Goal: Task Accomplishment & Management: Use online tool/utility

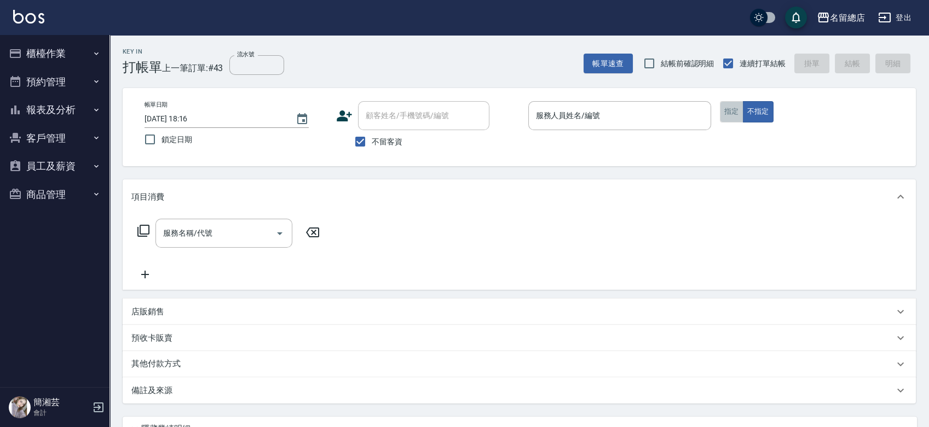
click at [739, 110] on button "指定" at bounding box center [732, 111] width 24 height 21
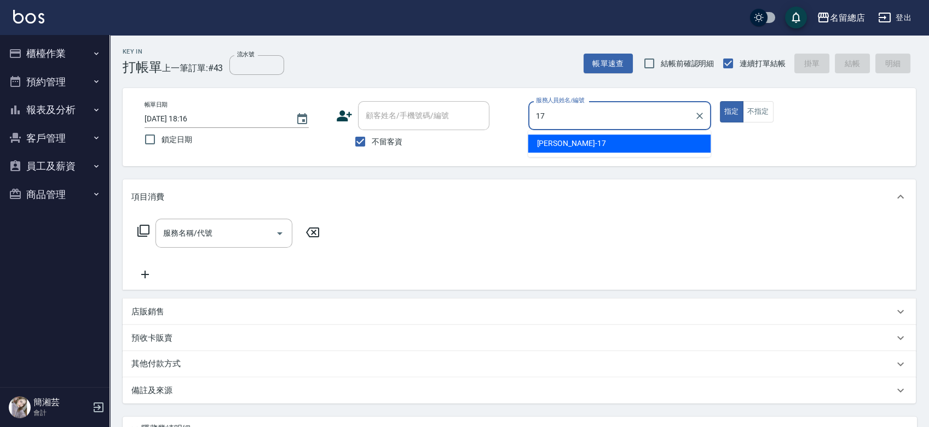
type input "[PERSON_NAME]-17"
type button "true"
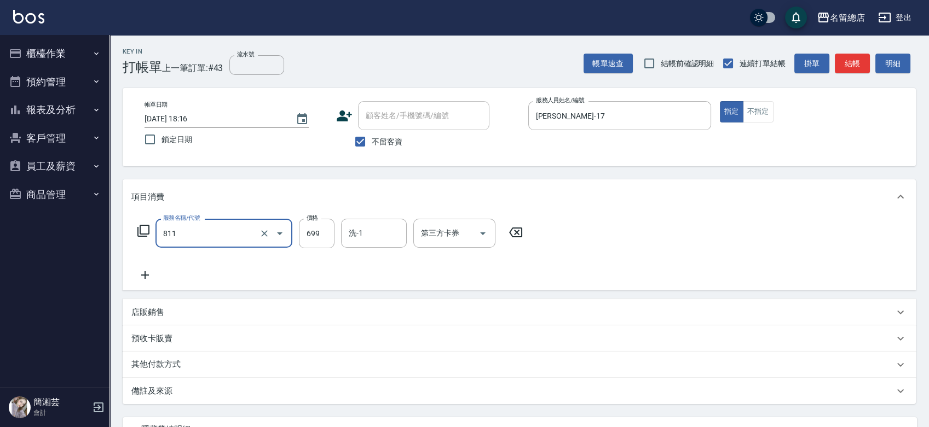
type input "洗+剪(811)"
type input "500"
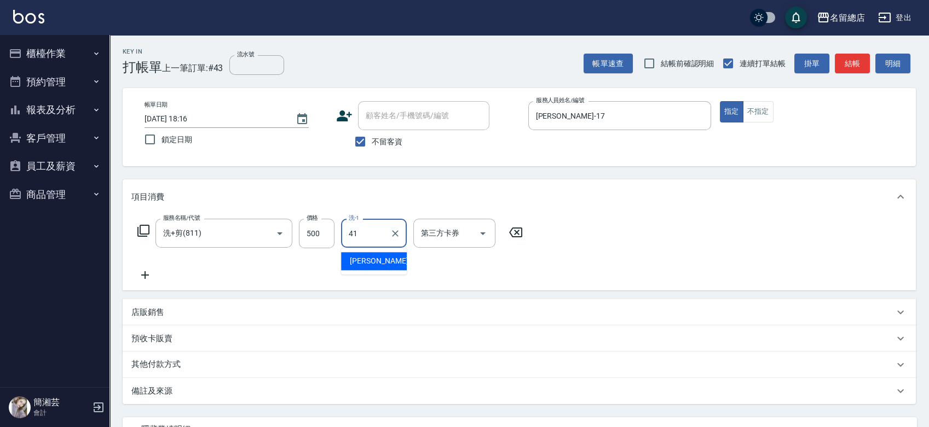
type input "[PERSON_NAME]-41"
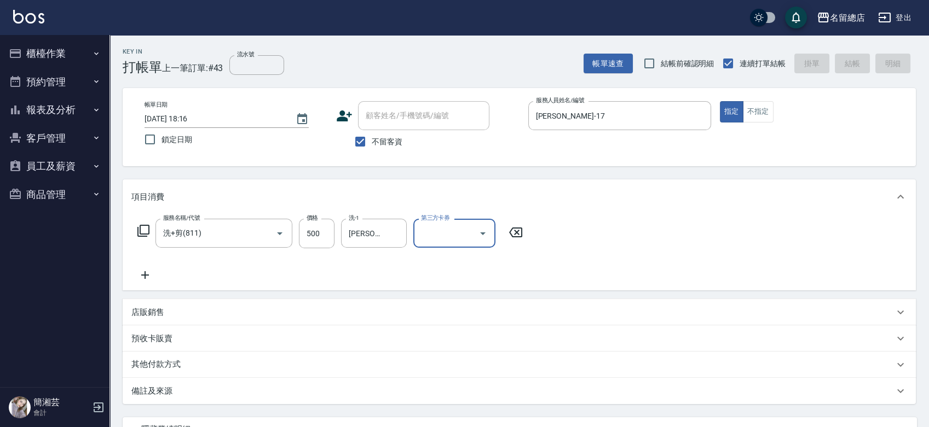
type input "[DATE] 19:06"
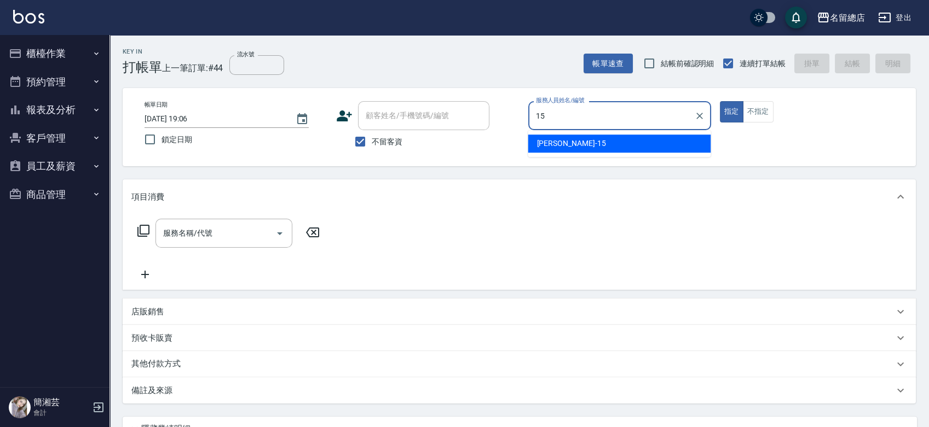
type input "[PERSON_NAME]-15"
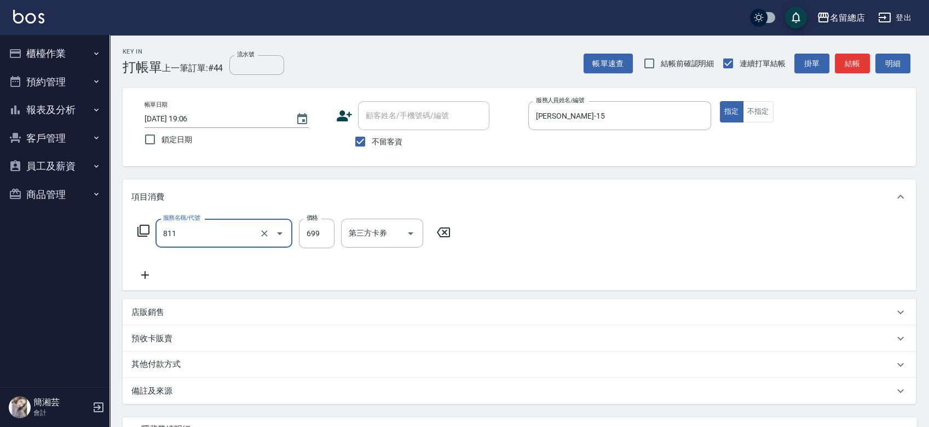
type input "洗+剪(811)"
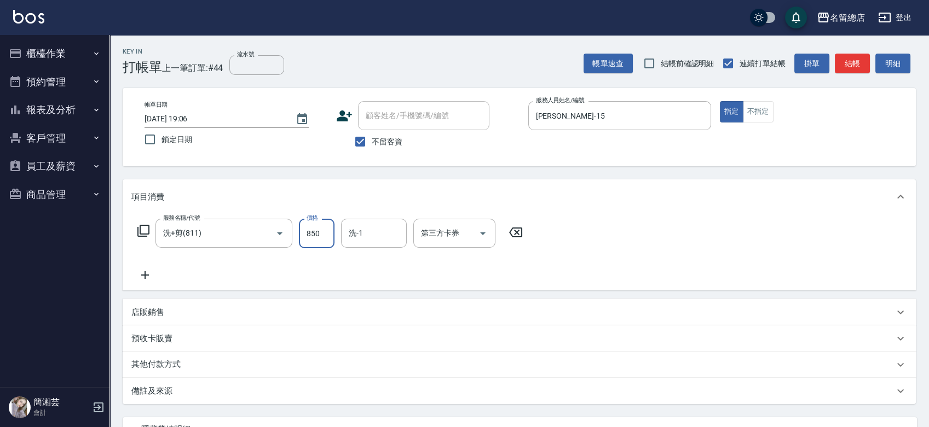
type input "850"
type input "[PERSON_NAME]-31"
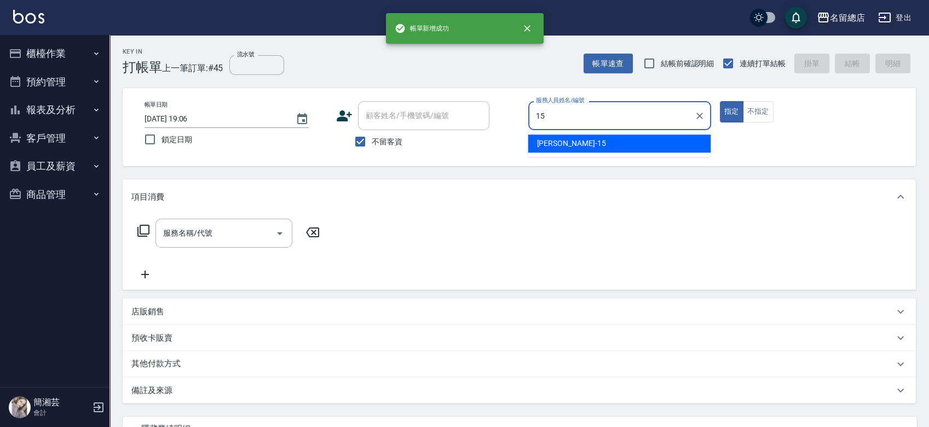
type input "[PERSON_NAME]-15"
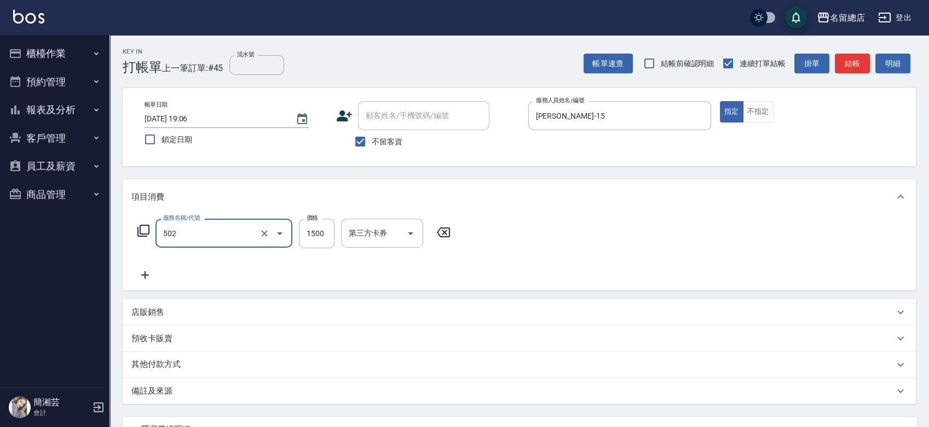
type input "染髮1500以上(502)"
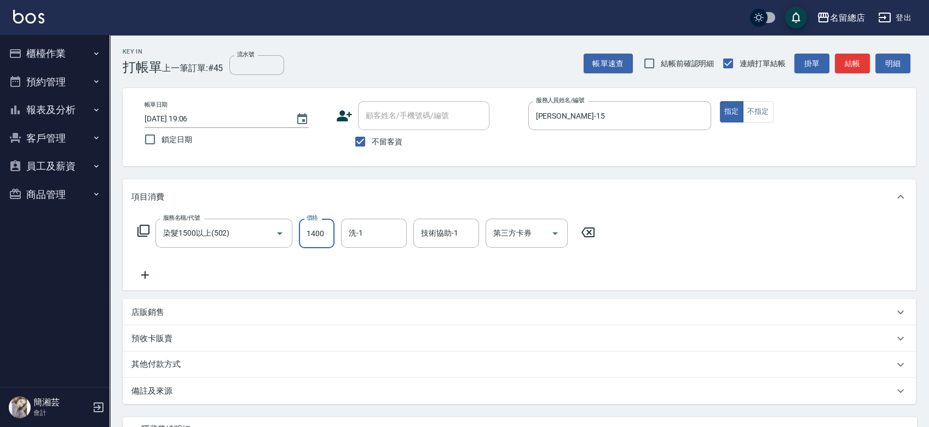
type input "1400"
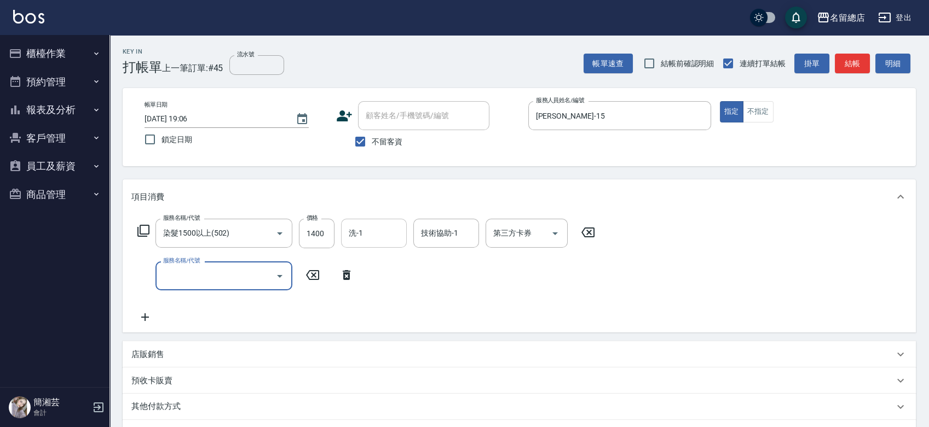
click at [371, 240] on input "洗-1" at bounding box center [374, 233] width 56 height 19
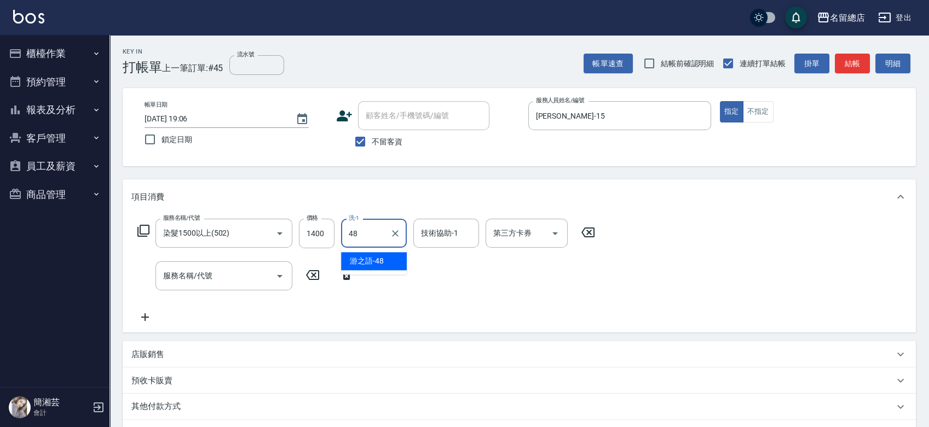
type input "游之語-48"
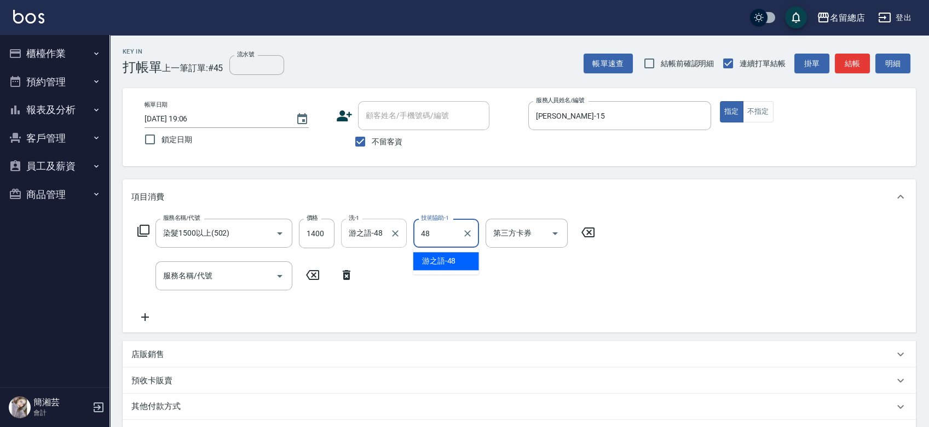
type input "游之語-48"
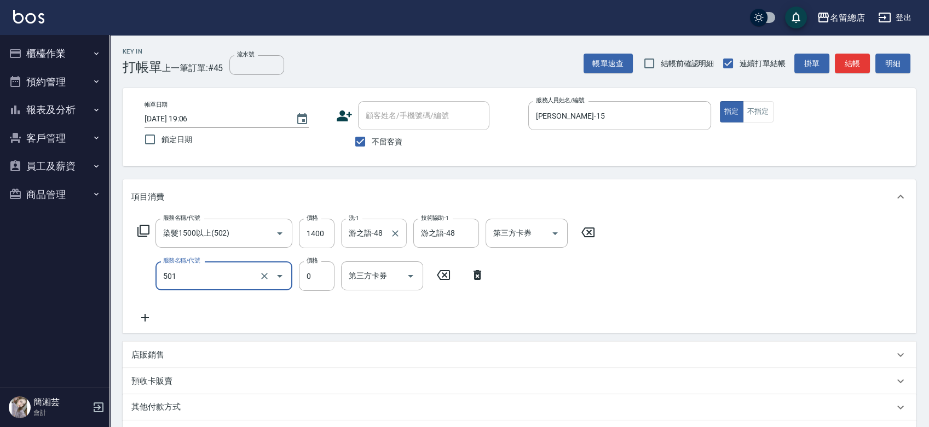
type input "2段蓋卡1300以上(501)"
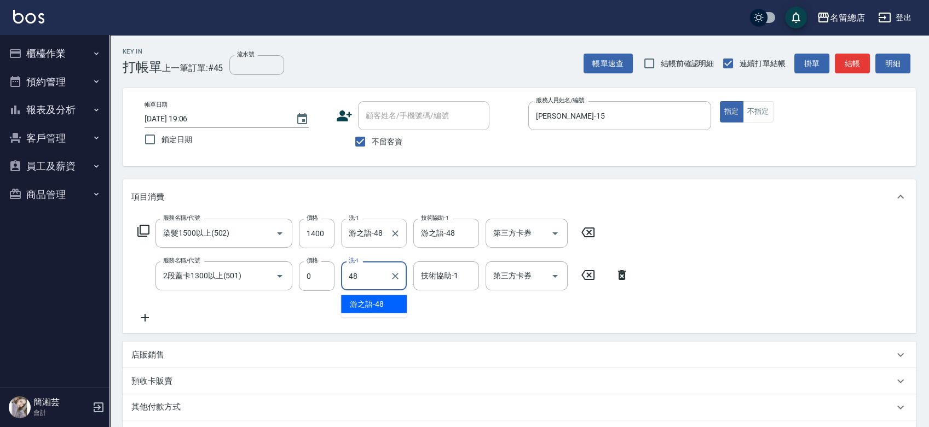
type input "游之語-48"
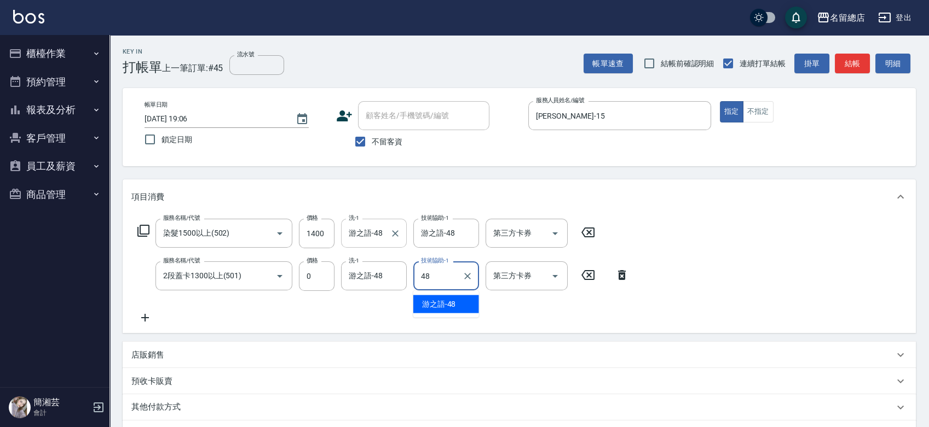
type input "游之語-48"
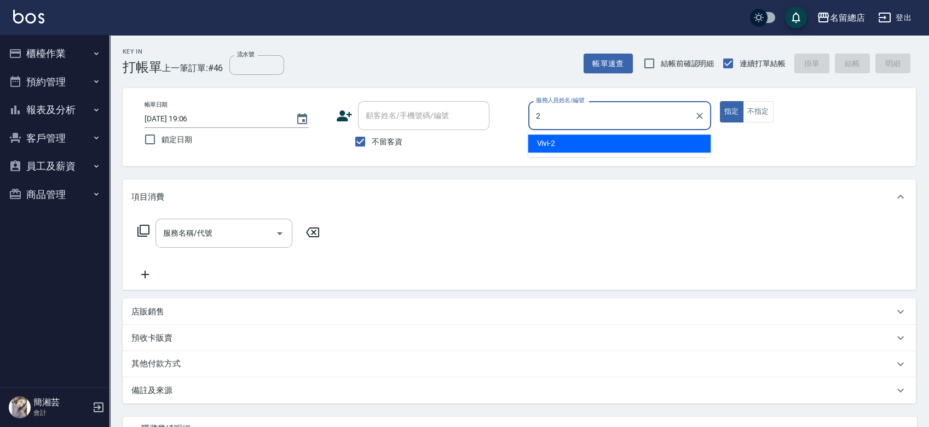
type input "Vivi-2"
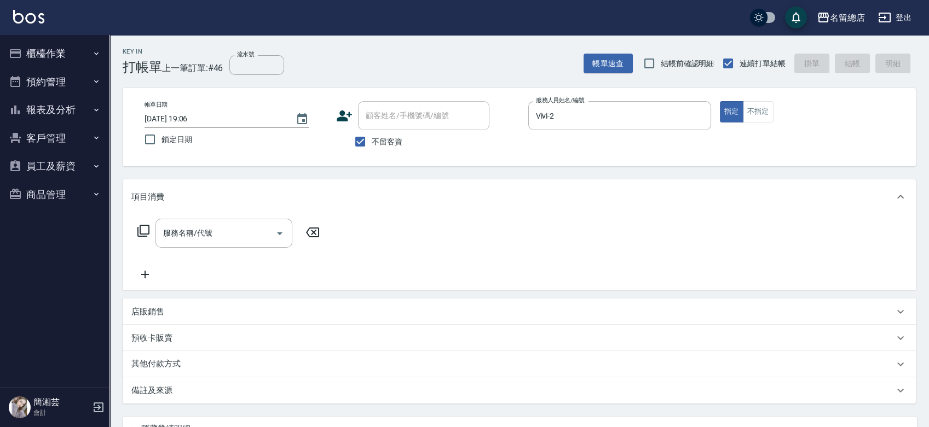
click at [280, 316] on div "店販銷售" at bounding box center [512, 311] width 762 height 11
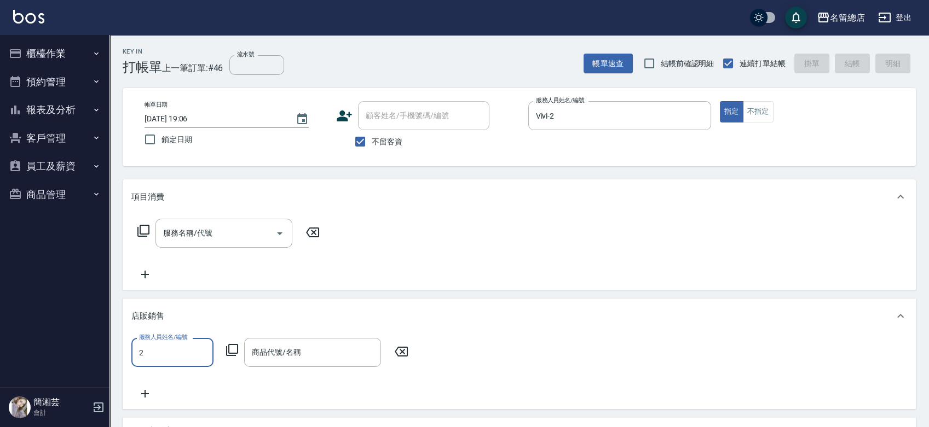
type input "Vivi-2"
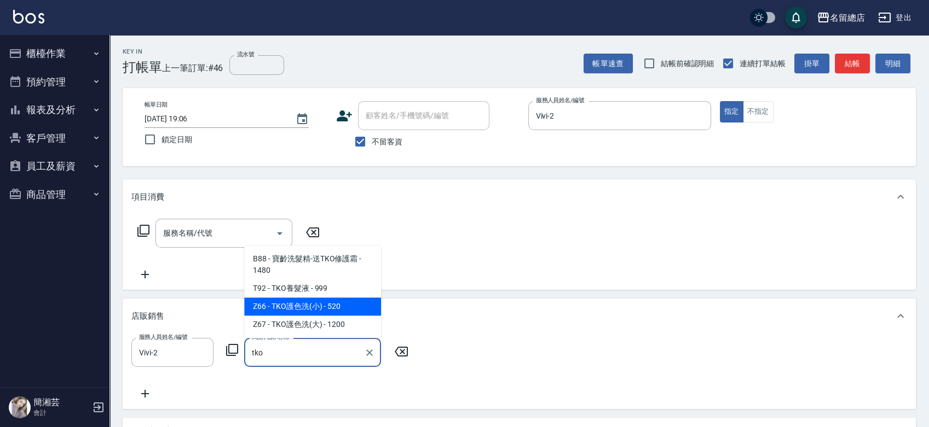
click at [368, 311] on span "Z66 - TKO護色洗(小) - 520" at bounding box center [312, 307] width 137 height 18
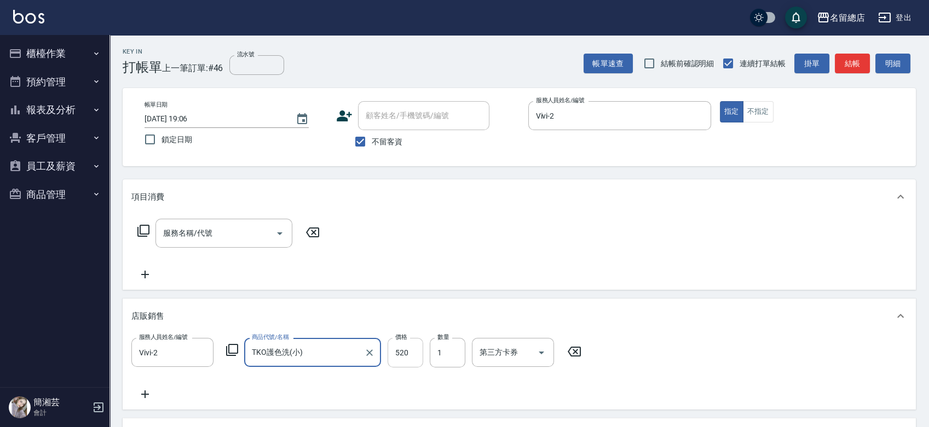
type input "TKO護色洗(小)"
click at [396, 353] on input "520" at bounding box center [405, 353] width 36 height 30
type input "500"
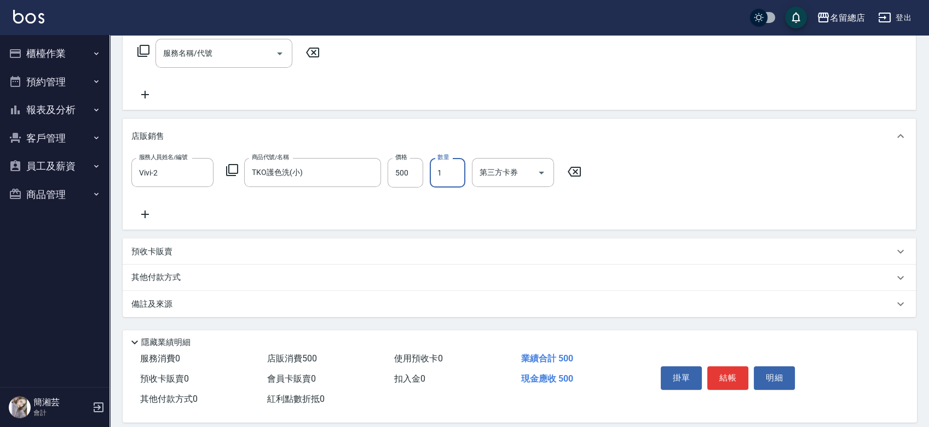
scroll to position [182, 0]
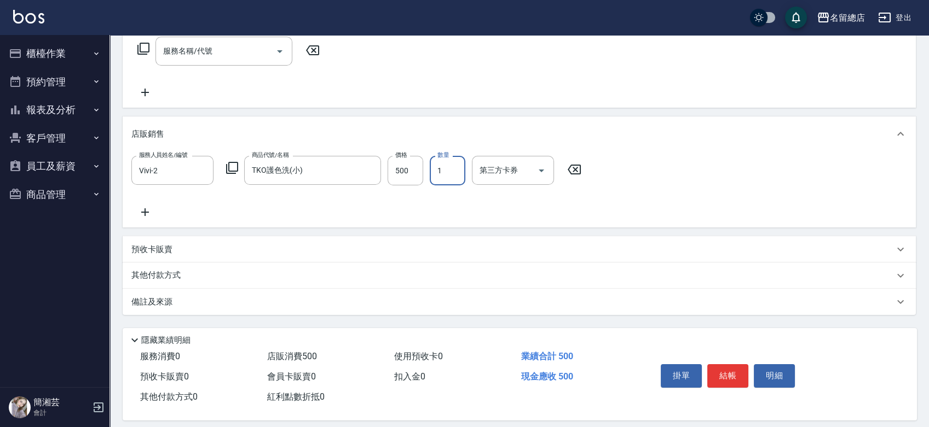
click at [196, 274] on div "其他付款方式" at bounding box center [512, 276] width 762 height 12
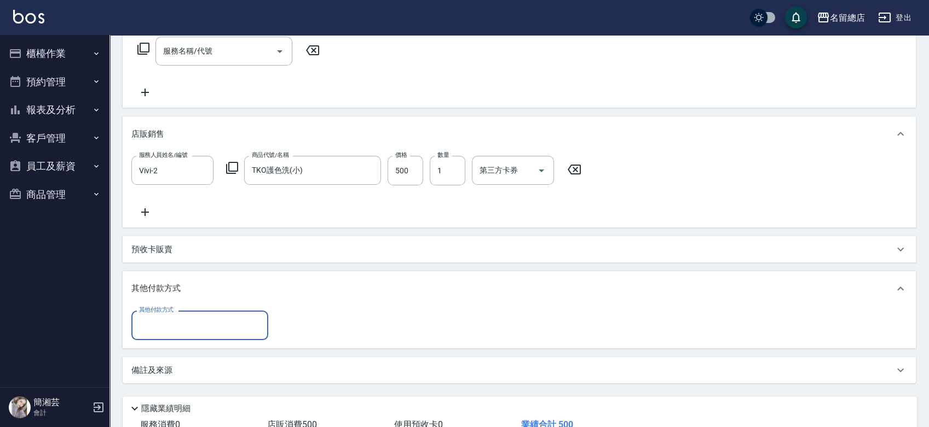
scroll to position [0, 0]
click at [196, 323] on input "其他付款方式" at bounding box center [199, 325] width 127 height 19
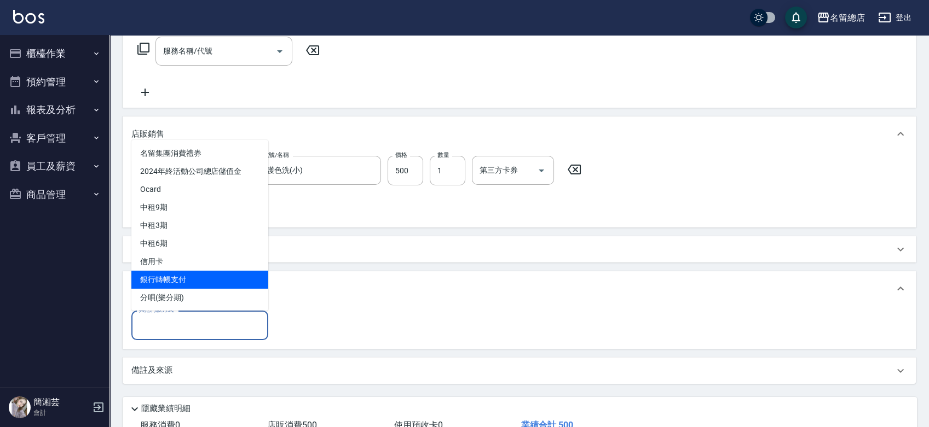
click at [197, 279] on span "銀行轉帳支付" at bounding box center [199, 280] width 137 height 18
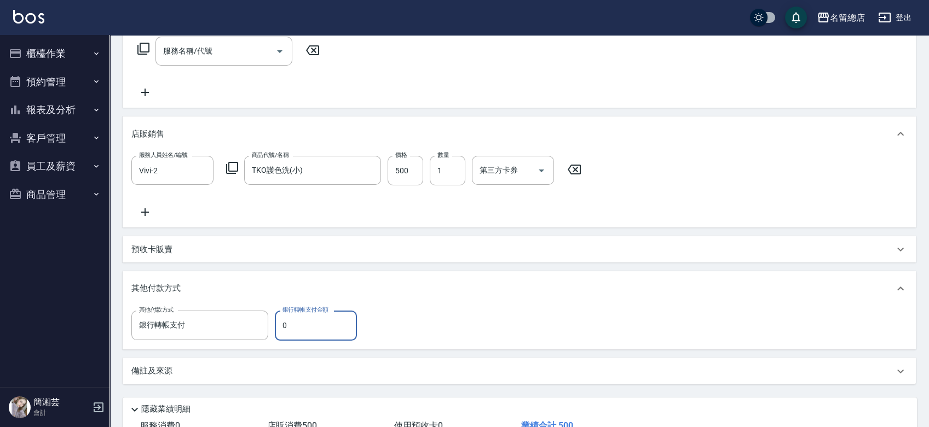
type input "銀行轉帳支付"
type input "500"
type input "[DATE] 19:07"
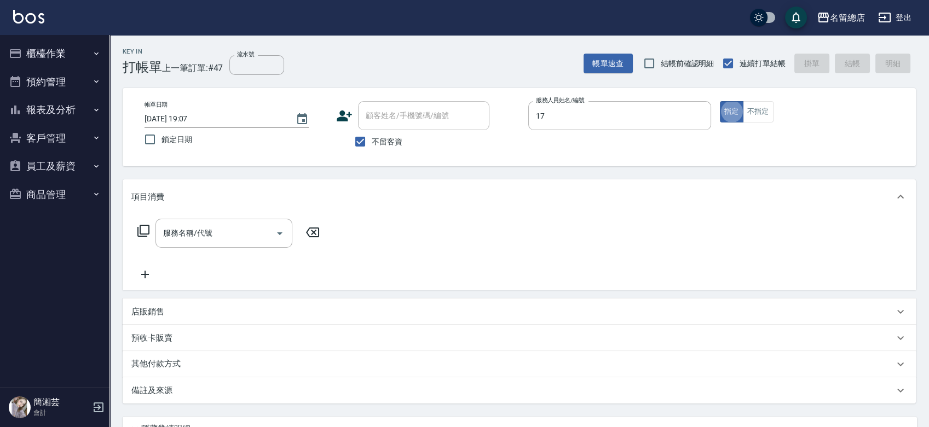
type input "[PERSON_NAME]-17"
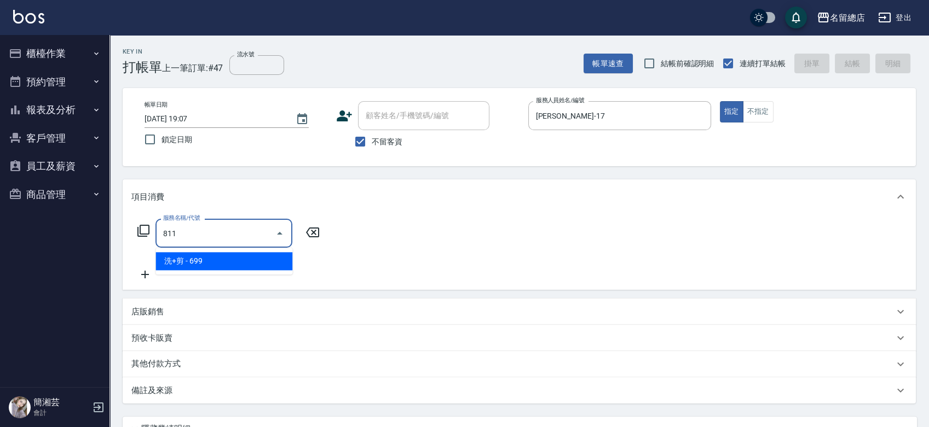
type input "洗+剪(811)"
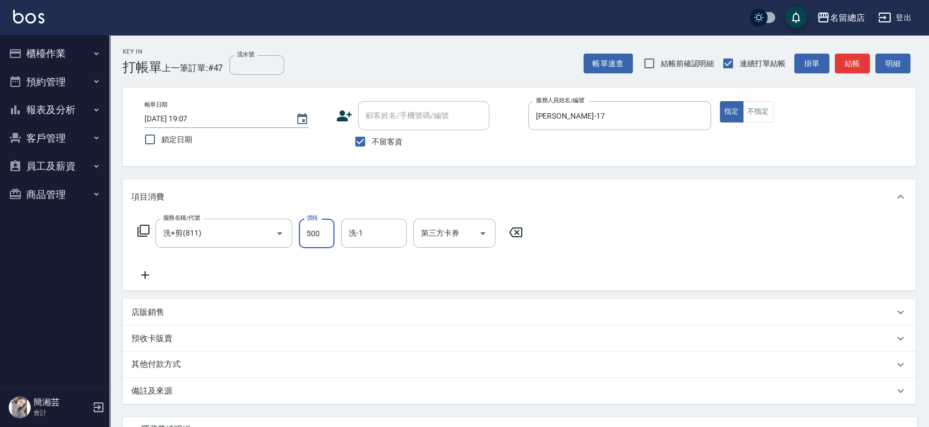
type input "500"
type input "[PERSON_NAME]-42"
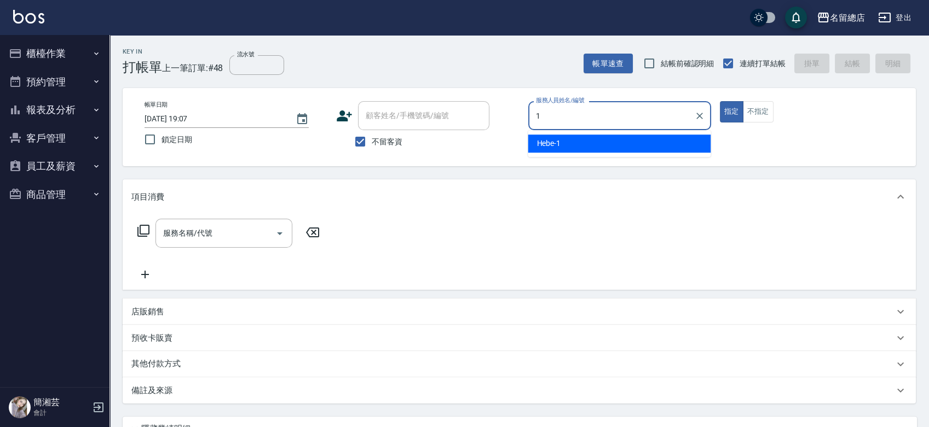
type input "Hebe-1"
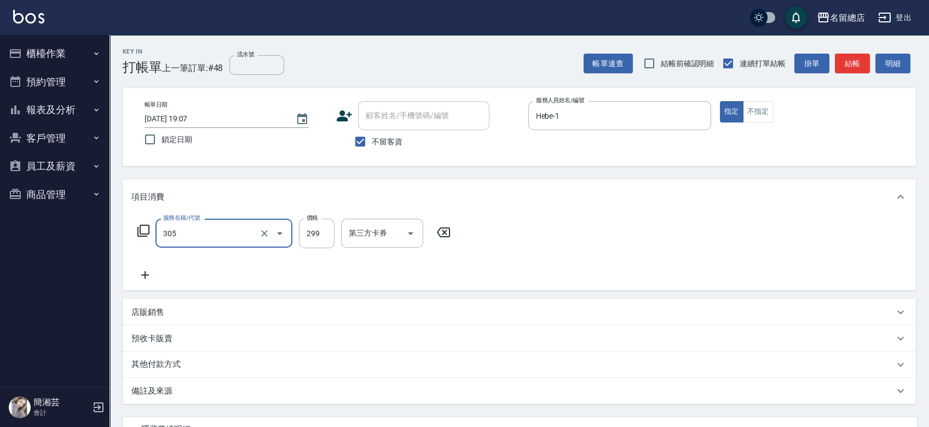
type input "剪髮(305)"
type input "500"
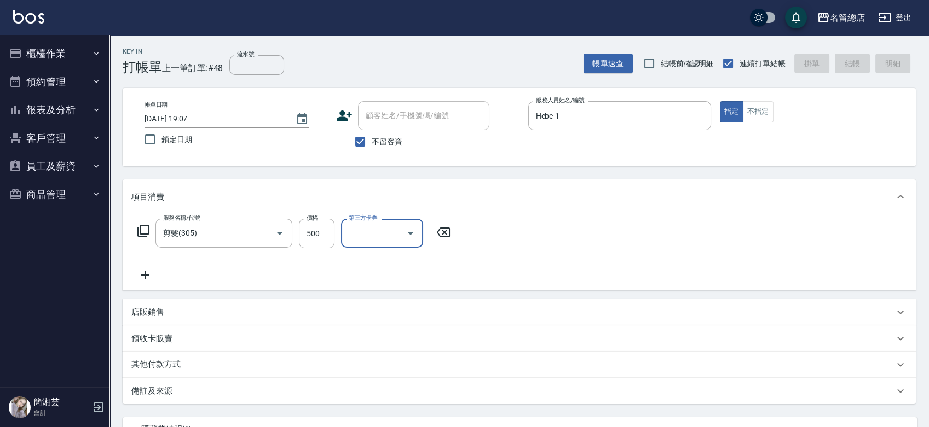
type input "[DATE] 19:08"
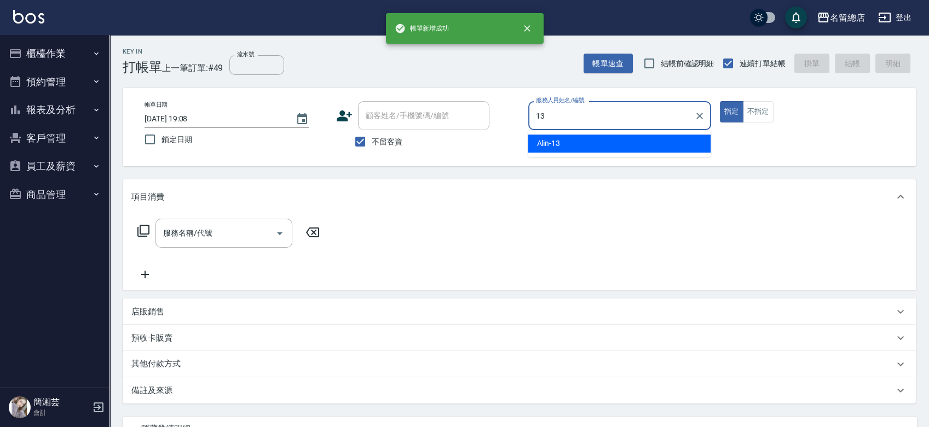
type input "Alin-13"
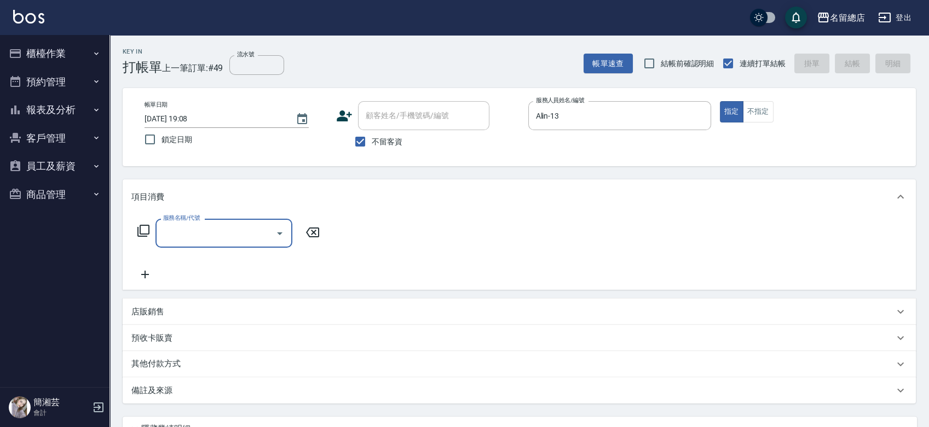
type input "x"
click at [206, 265] on span "珀藍 髮鍍膜 - 3000" at bounding box center [223, 261] width 137 height 18
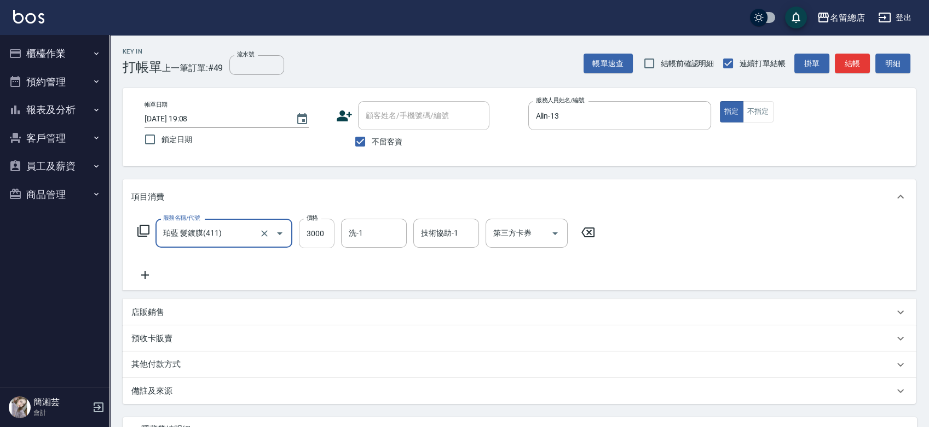
type input "珀藍 髮鍍膜(411)"
click at [312, 231] on input "3000" at bounding box center [317, 234] width 36 height 30
type input "4000"
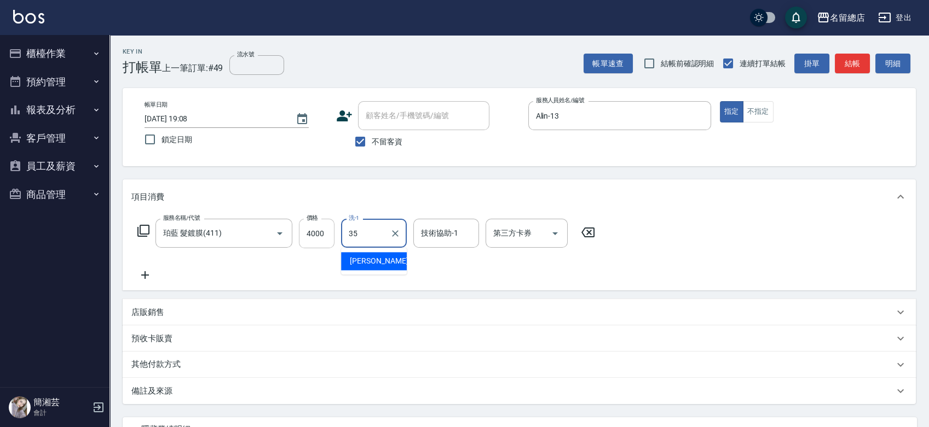
type input "[PERSON_NAME]-35"
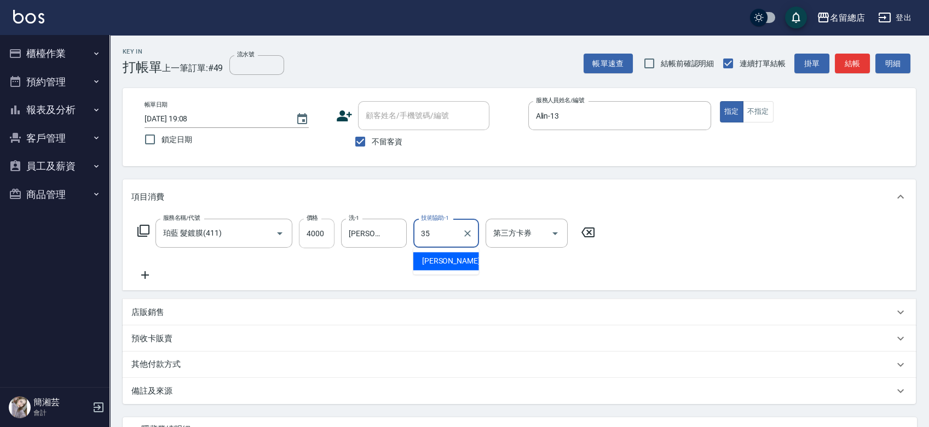
type input "[PERSON_NAME]-35"
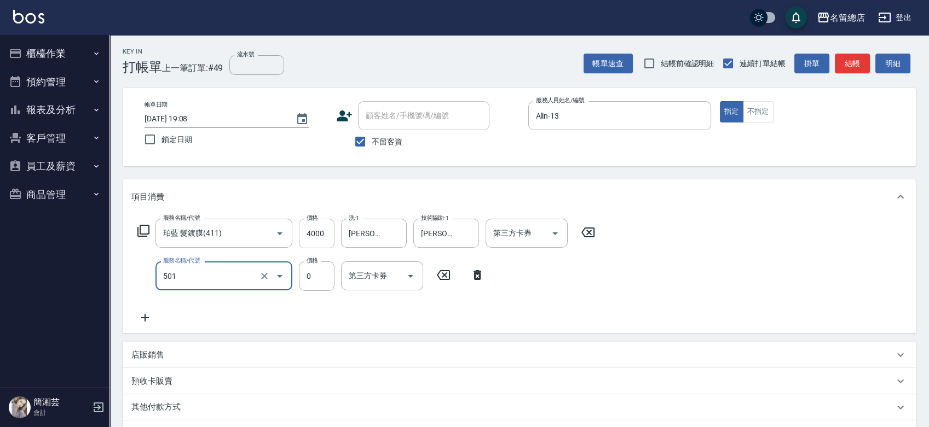
type input "2段蓋卡1300以上(501)"
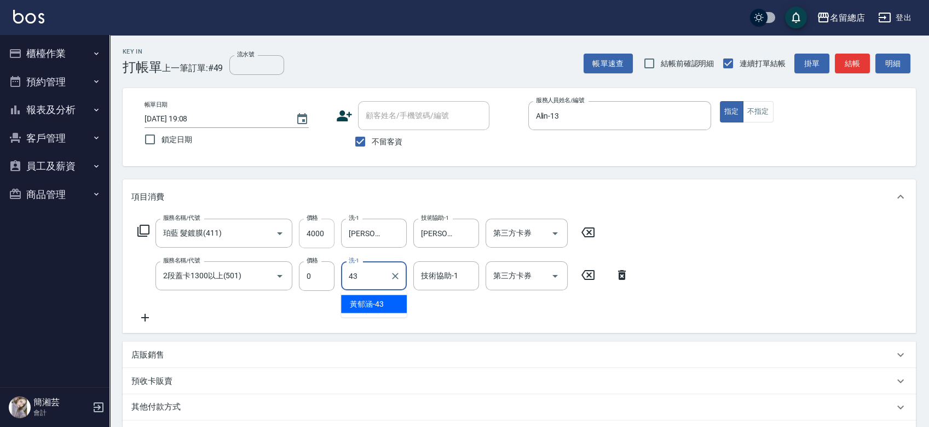
type input "[PERSON_NAME]-43"
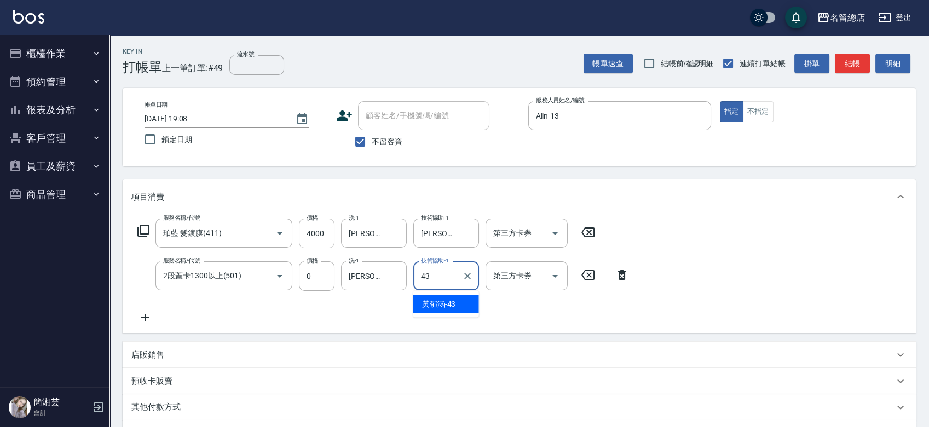
type input "[PERSON_NAME]-43"
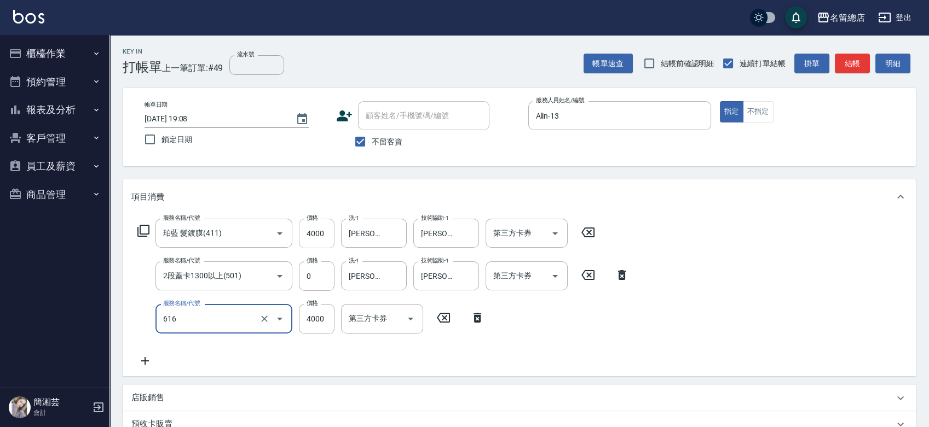
type input "自備接髮(616)"
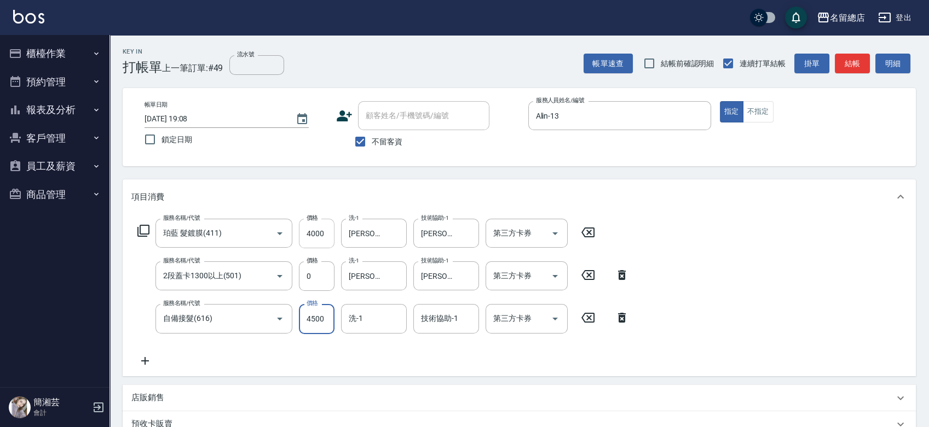
type input "4500"
type input "[PERSON_NAME]-35"
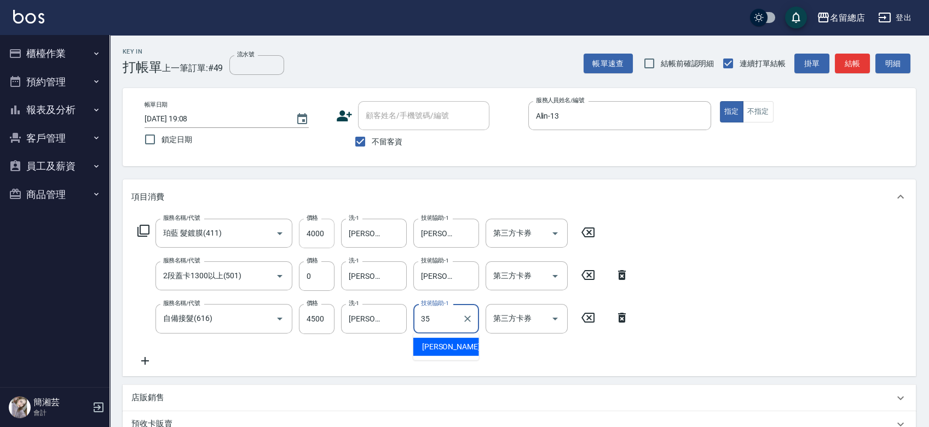
type input "[PERSON_NAME]-35"
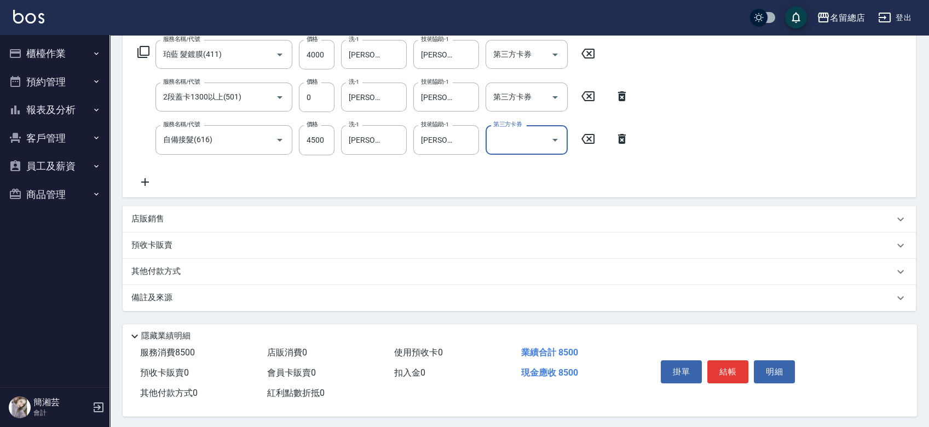
scroll to position [184, 0]
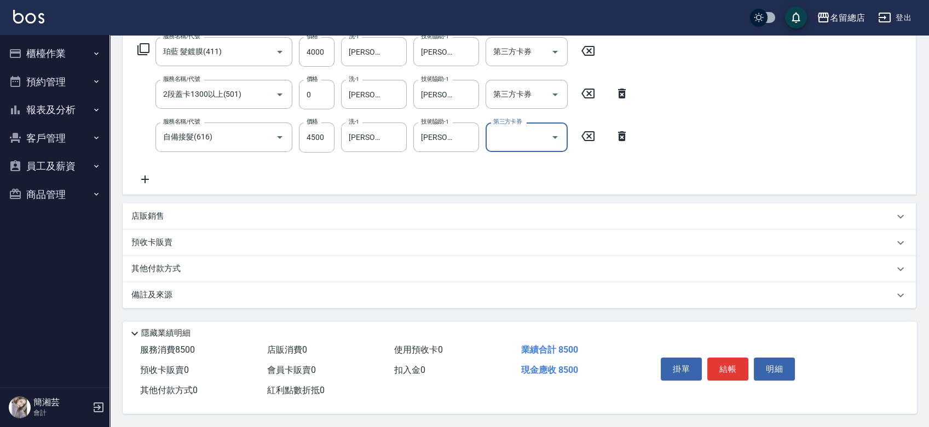
click at [188, 264] on div "其他付款方式" at bounding box center [512, 269] width 762 height 12
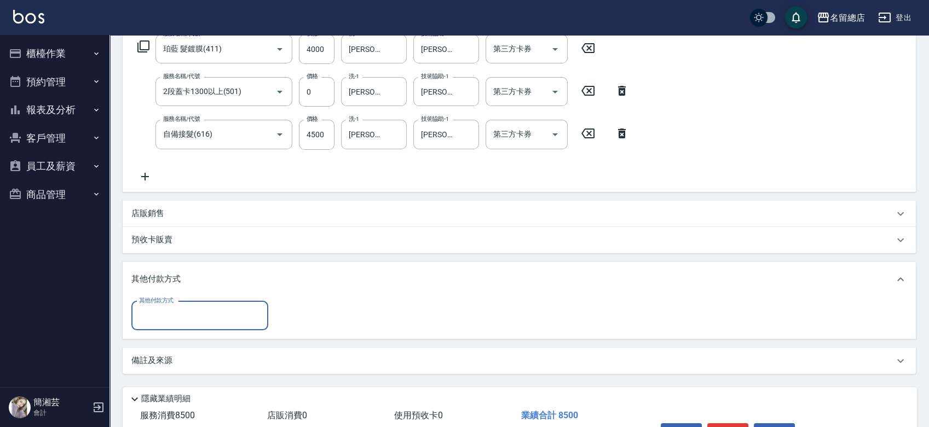
scroll to position [0, 0]
click at [149, 317] on input "其他付款方式" at bounding box center [199, 315] width 127 height 19
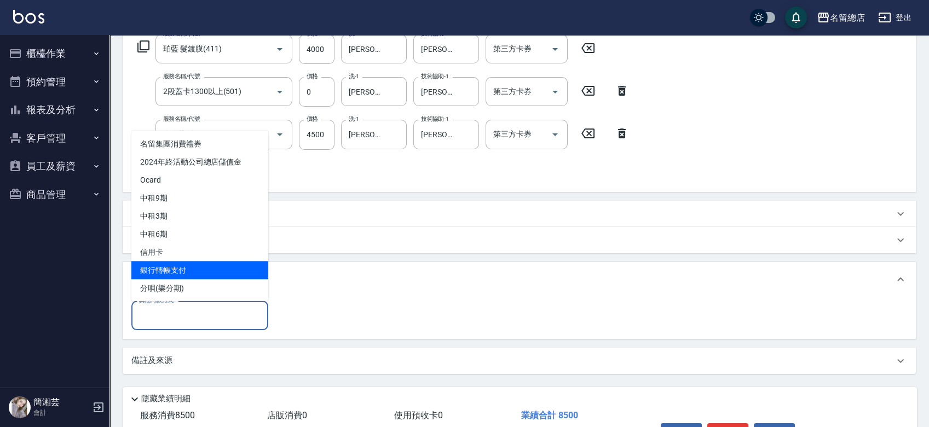
click at [184, 275] on span "銀行轉帳支付" at bounding box center [199, 270] width 137 height 18
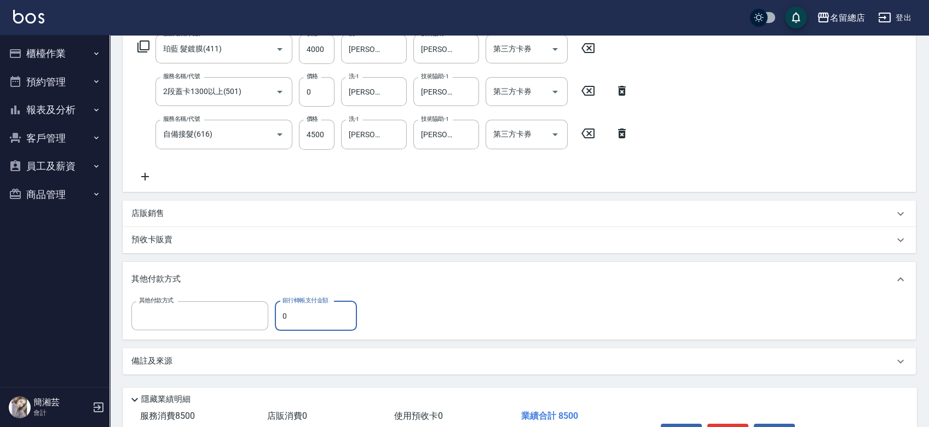
type input "銀行轉帳支付"
type input "8500"
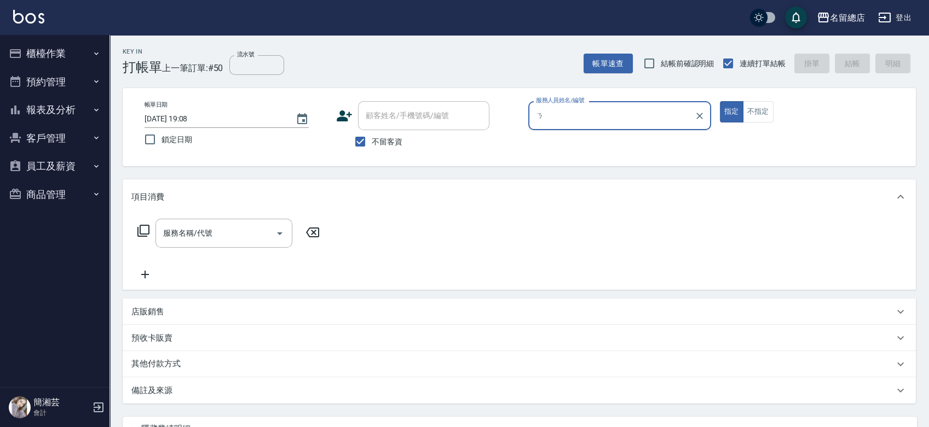
type input "1"
type input "Selina-S1"
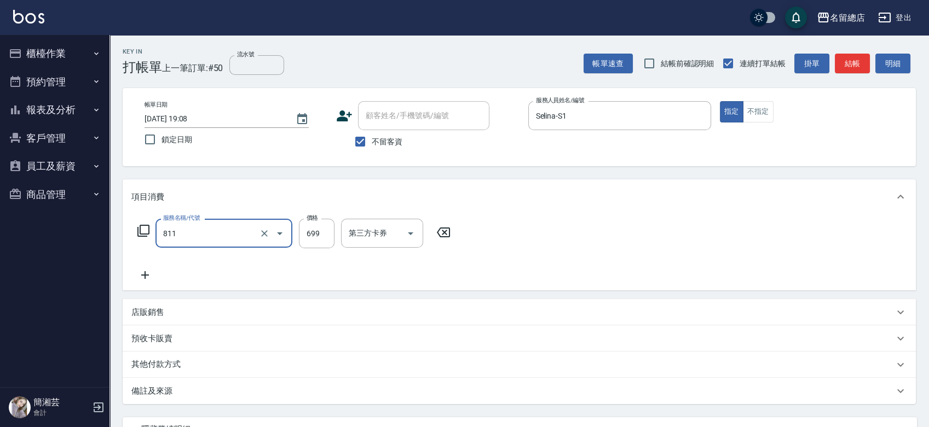
type input "洗+剪(811)"
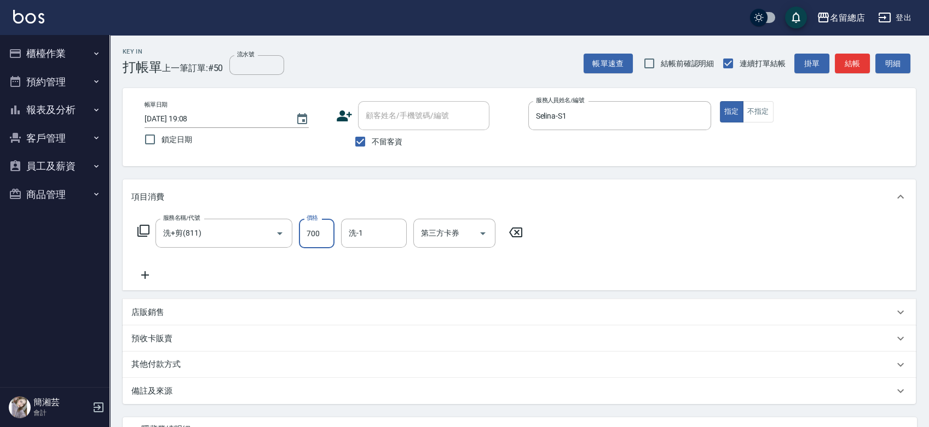
type input "700"
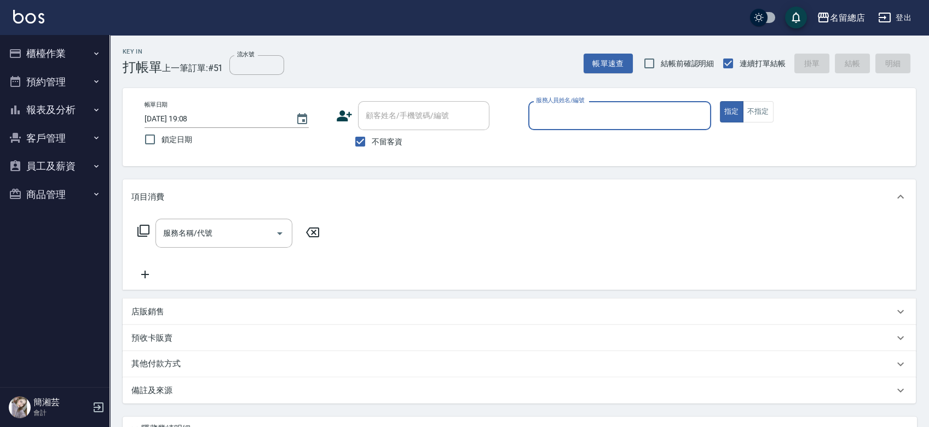
type input "1"
click at [819, 130] on div "帳單日期 [DATE] 19:08 鎖定日期 顧客姓名/手機號碼/編號 顧客姓名/手機號碼/編號 不留客資 服務人員姓名/編號 服務人員姓名/編號 指定 不指定" at bounding box center [519, 127] width 767 height 52
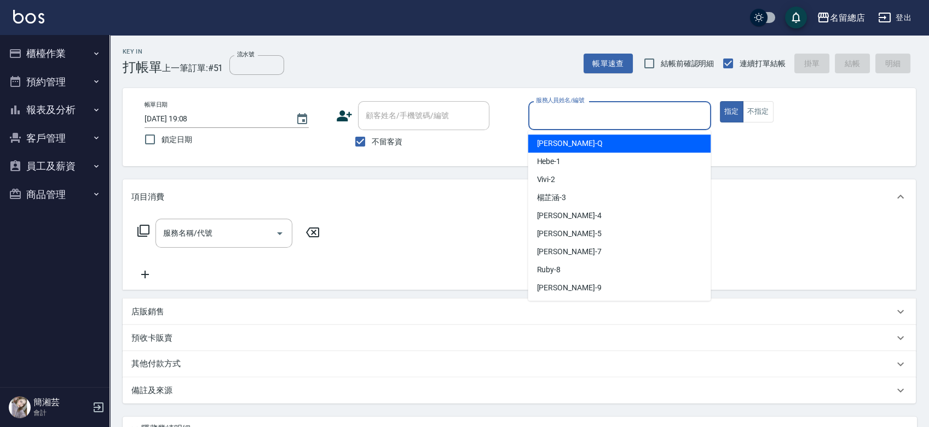
click at [589, 108] on input "服務人員姓名/編號" at bounding box center [619, 115] width 173 height 19
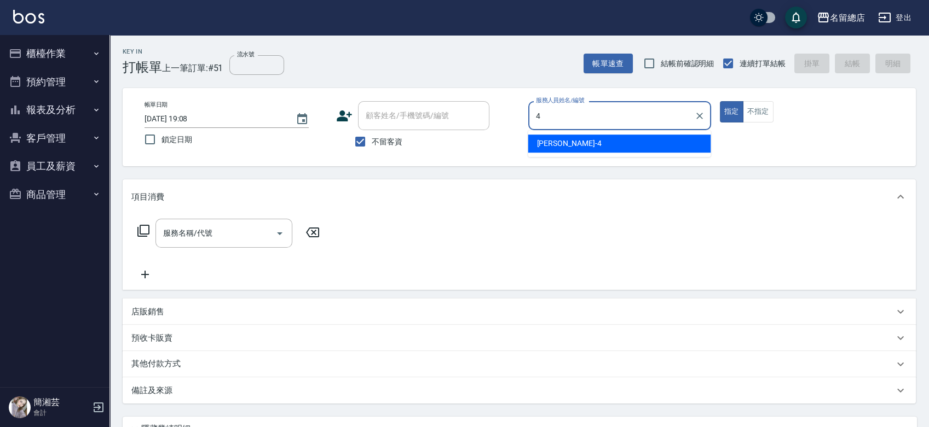
type input "[PERSON_NAME]-4"
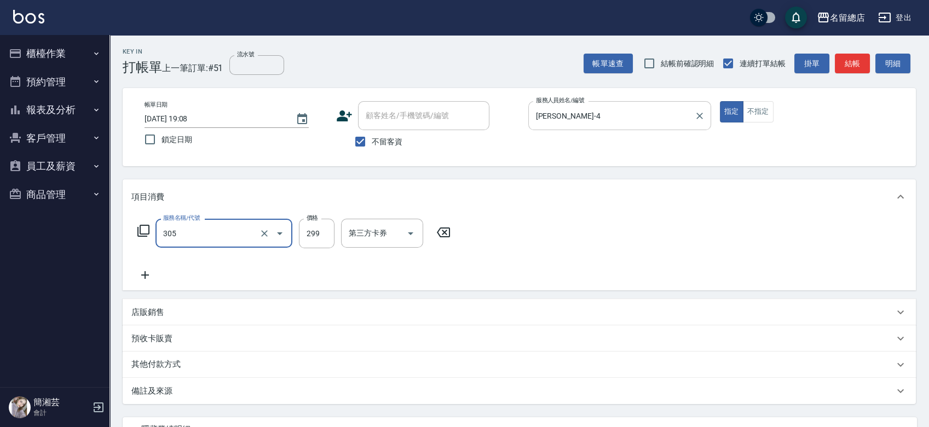
type input "剪髮(305)"
type input "500"
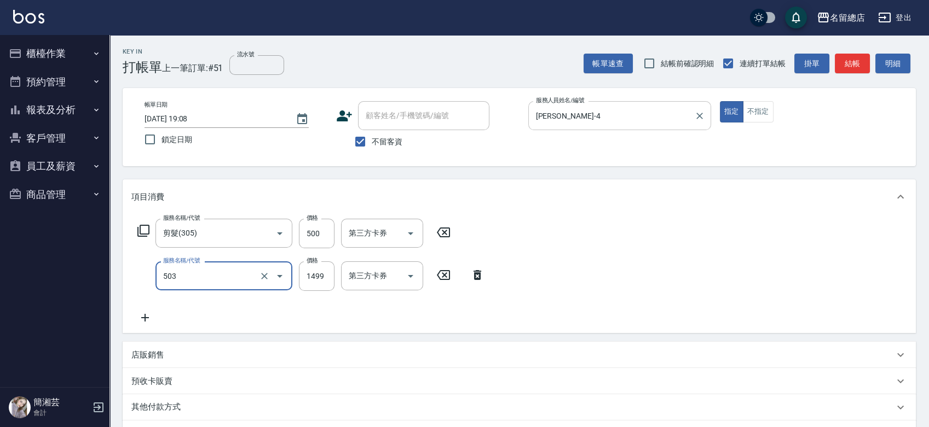
type input "染髮1000~1499(503)"
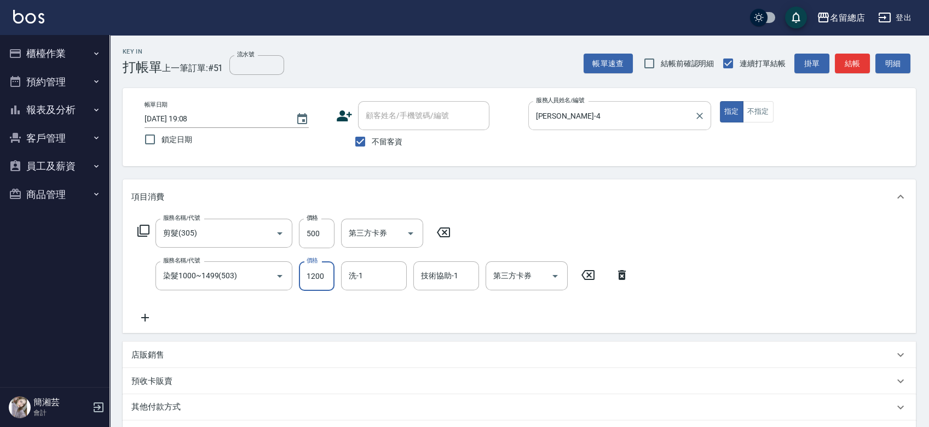
type input "1200"
type input "[PERSON_NAME]-25"
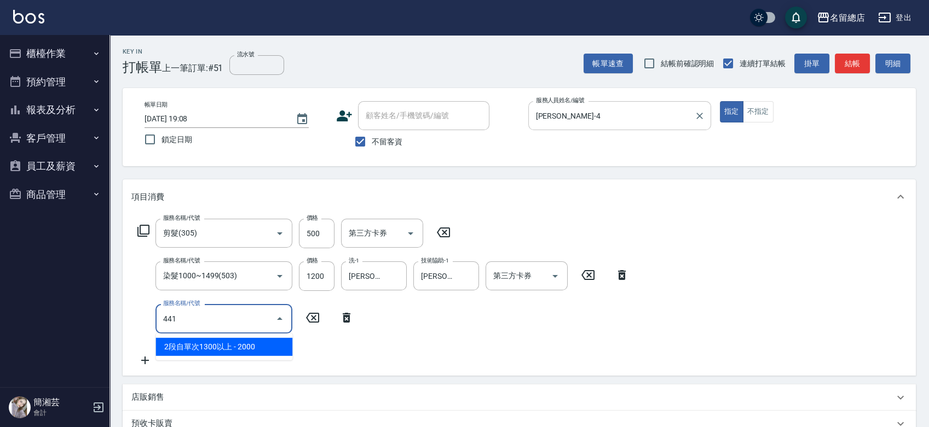
type input "2段自單次1300以上(441)"
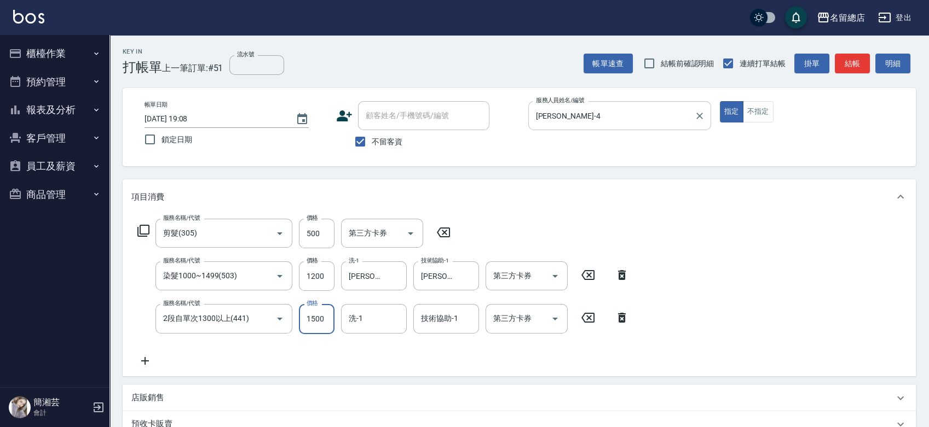
type input "1500"
type input "[PERSON_NAME]-25"
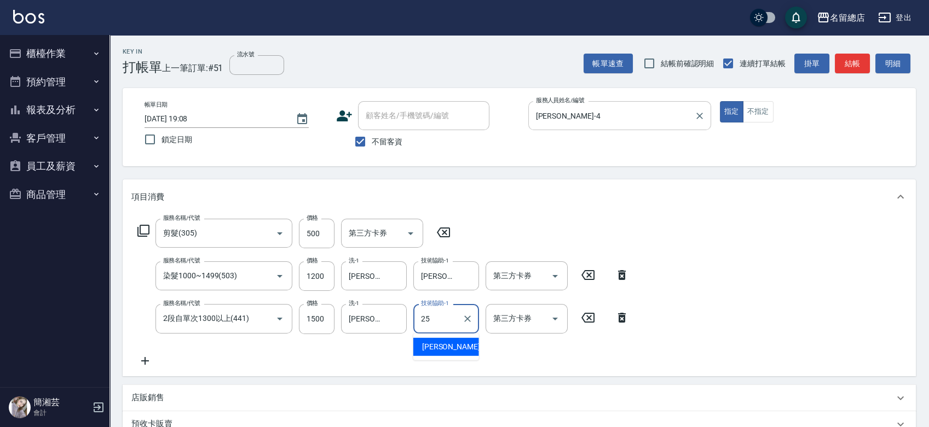
type input "[PERSON_NAME]-25"
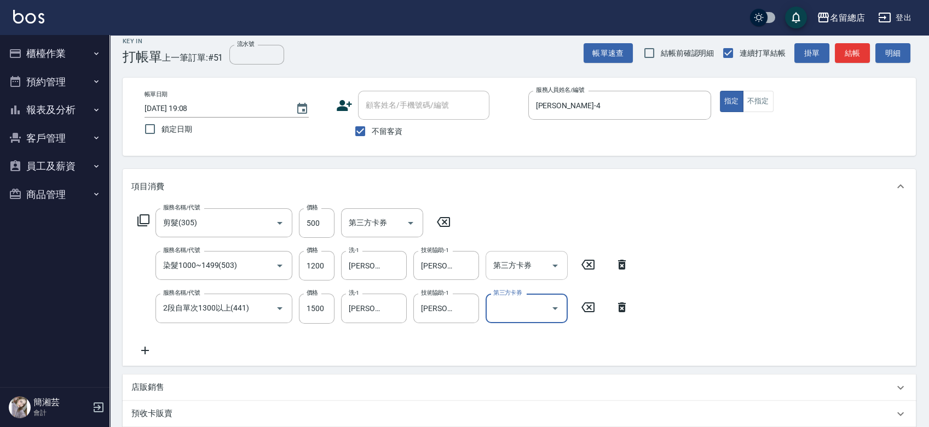
scroll to position [2, 0]
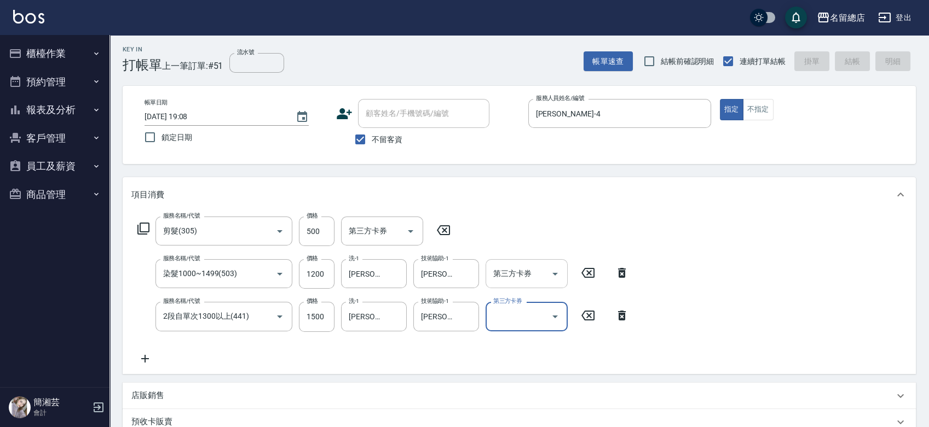
type input "[DATE] 19:34"
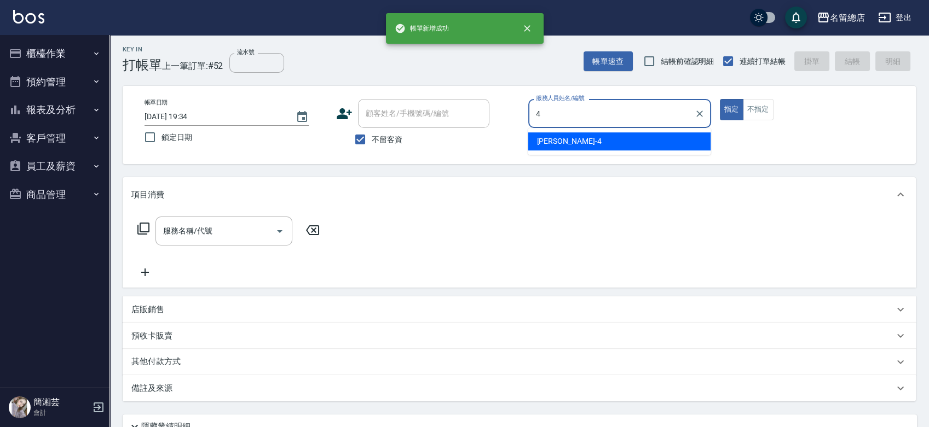
type input "[PERSON_NAME]-4"
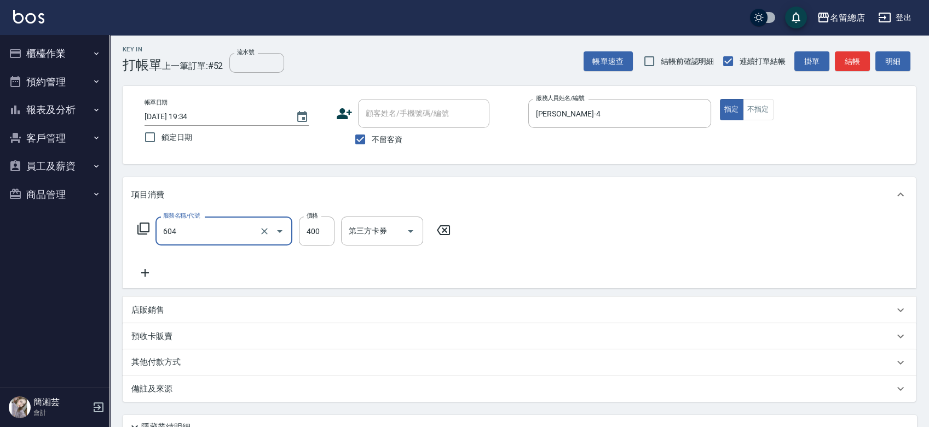
type input "健康洗髮(604)"
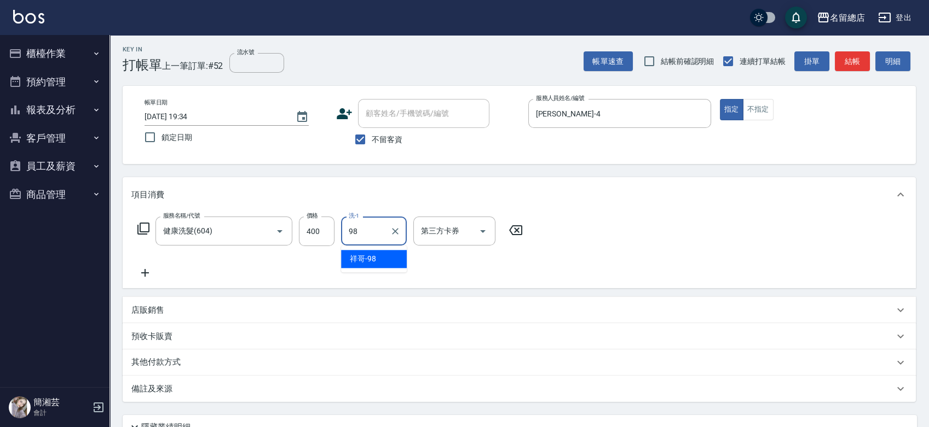
type input "祥哥-98"
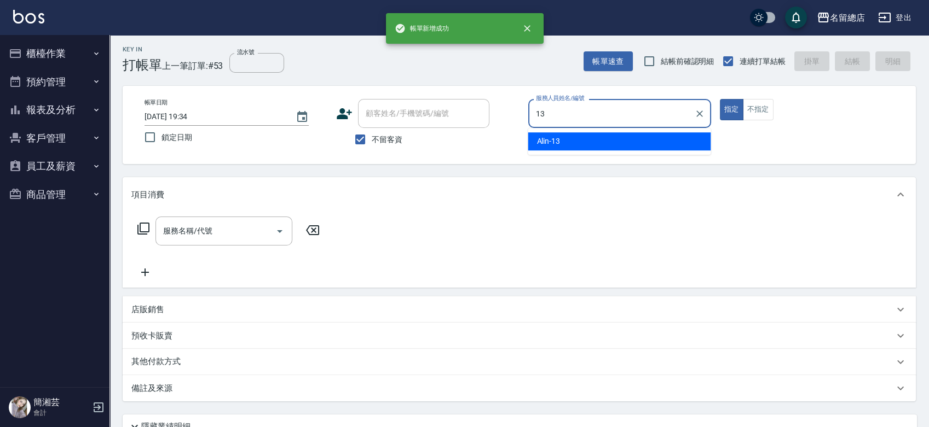
type input "Alin-13"
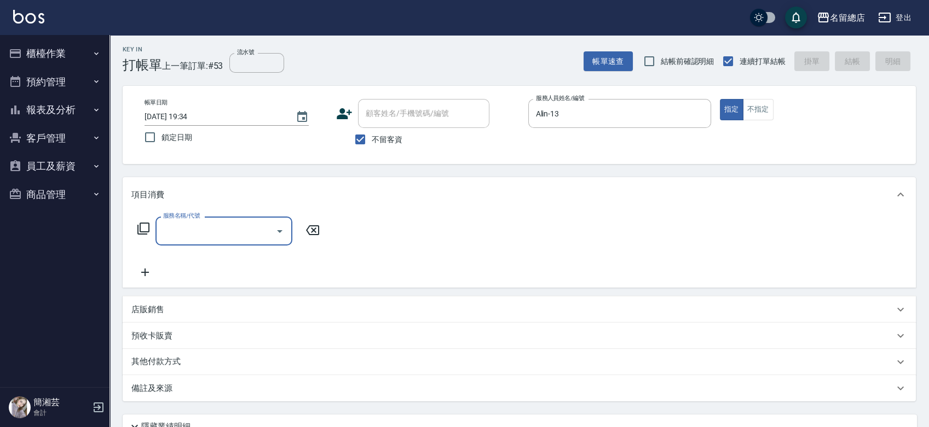
click at [182, 304] on div "店販銷售" at bounding box center [512, 309] width 762 height 11
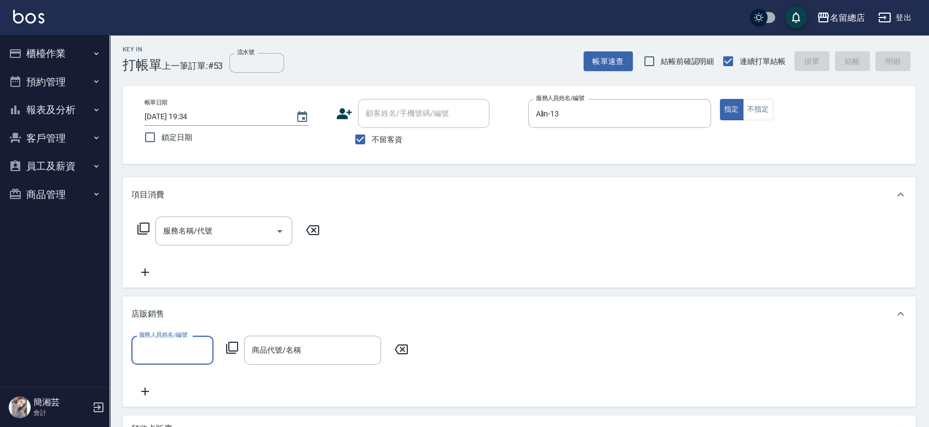
scroll to position [0, 0]
type input "Alin-13"
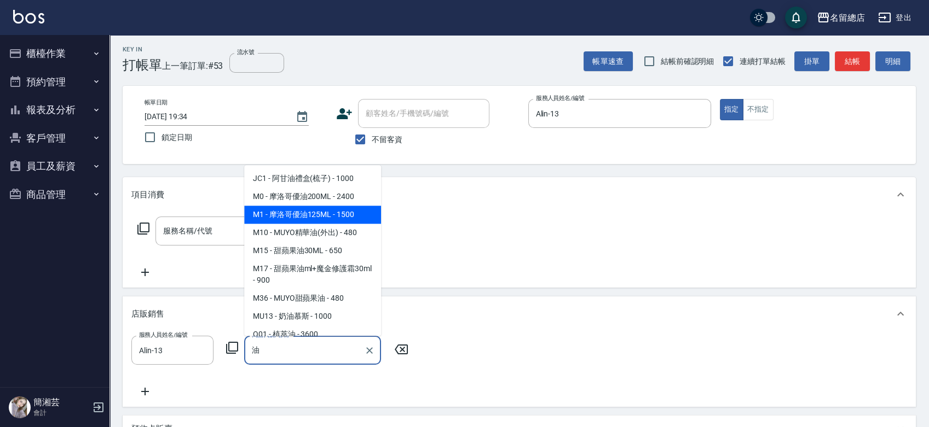
scroll to position [243, 0]
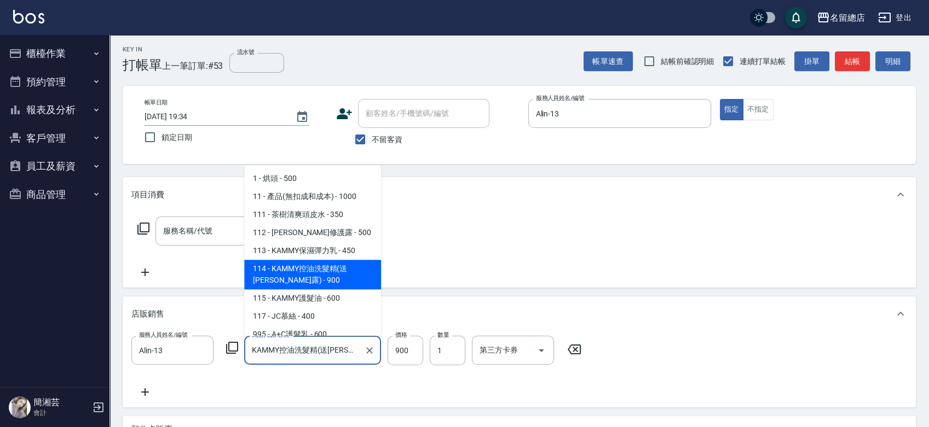
drag, startPoint x: 352, startPoint y: 349, endPoint x: 231, endPoint y: 357, distance: 121.2
click at [231, 357] on div "服務人員姓名/編號 Alin-13 服務人員姓名/編號 商品代號/名稱 KAMMY控油洗髮精(送[PERSON_NAME]露) 商品代號/名稱 價格 900 …" at bounding box center [359, 351] width 456 height 30
type input ")"
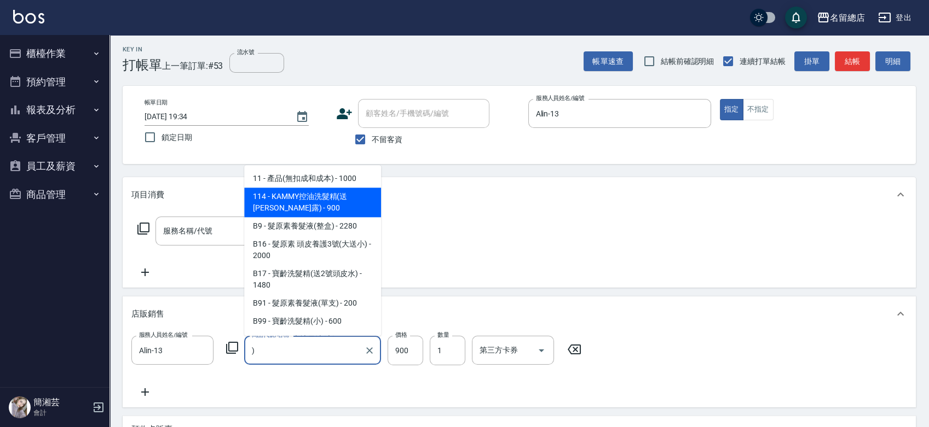
drag, startPoint x: 295, startPoint y: 356, endPoint x: 246, endPoint y: 361, distance: 49.5
click at [246, 360] on div ") 商品代號/名稱" at bounding box center [312, 350] width 137 height 29
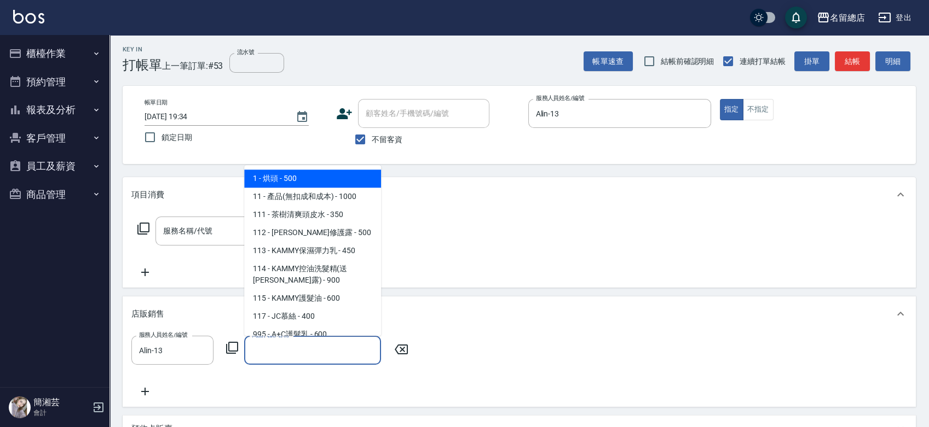
type input "ㄩ"
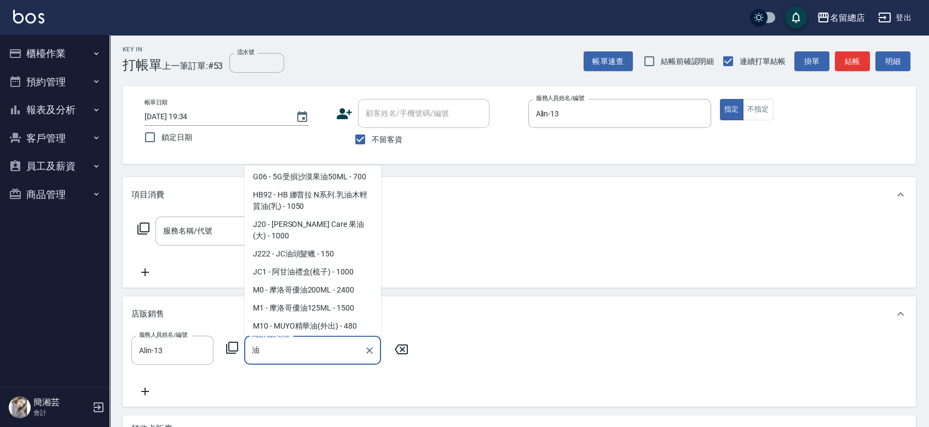
scroll to position [0, 0]
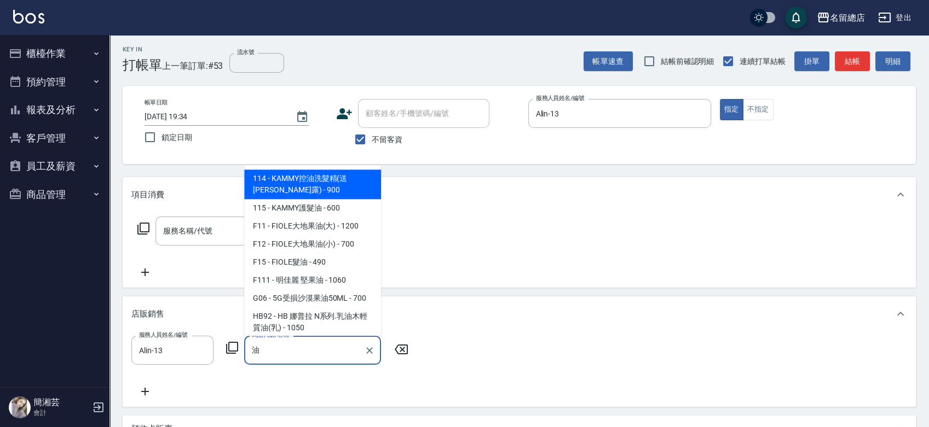
click at [301, 305] on span "G06 - 5G受損沙漠果油50ML - 700" at bounding box center [312, 298] width 137 height 18
type input "5G受損沙漠果油50ML"
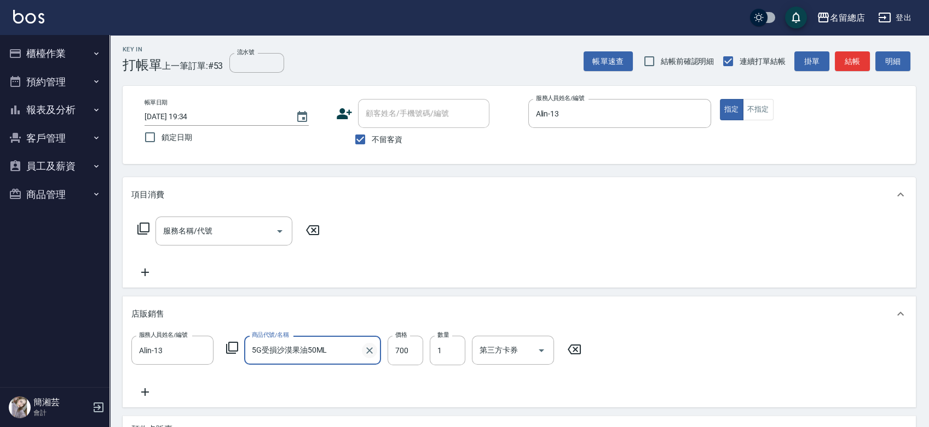
click at [366, 349] on icon "Clear" at bounding box center [369, 350] width 11 height 11
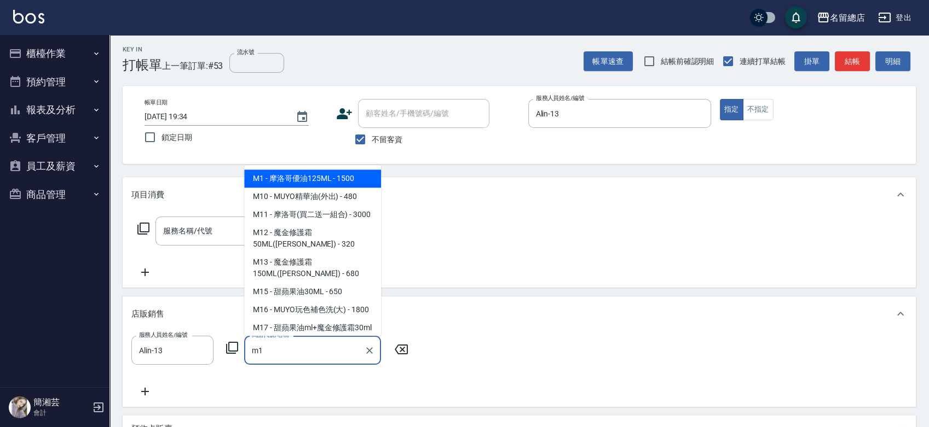
type input "摩洛哥優油125ML"
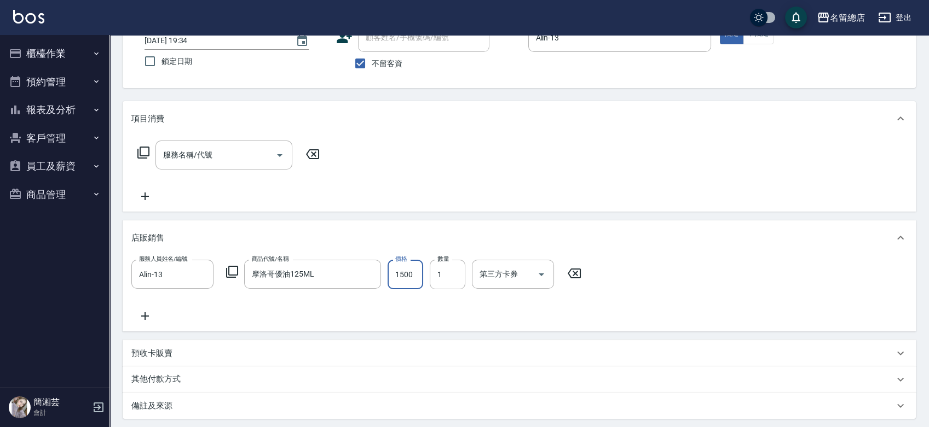
scroll to position [192, 0]
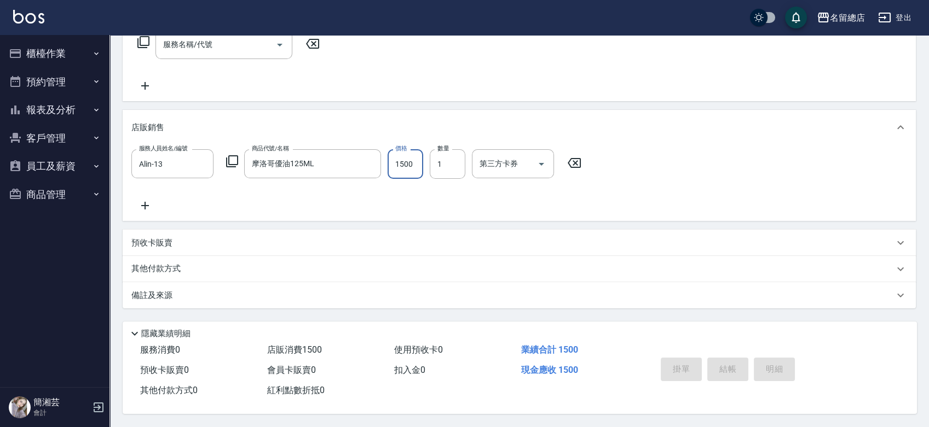
type input "[DATE] 19:35"
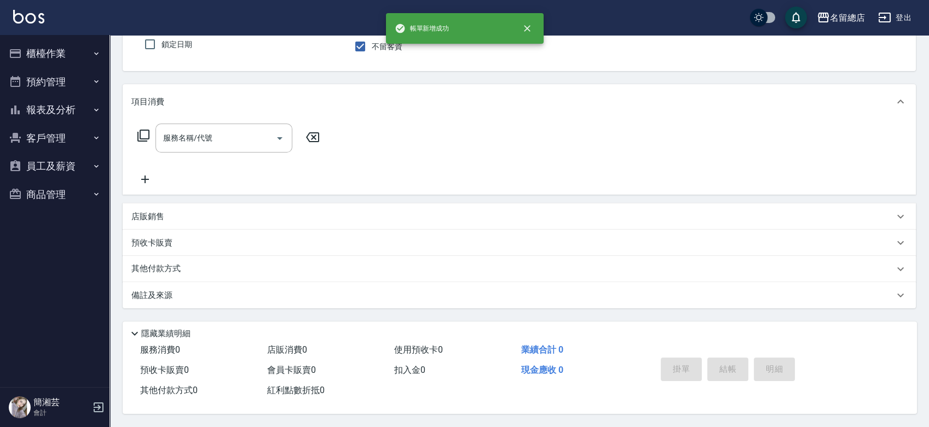
scroll to position [0, 0]
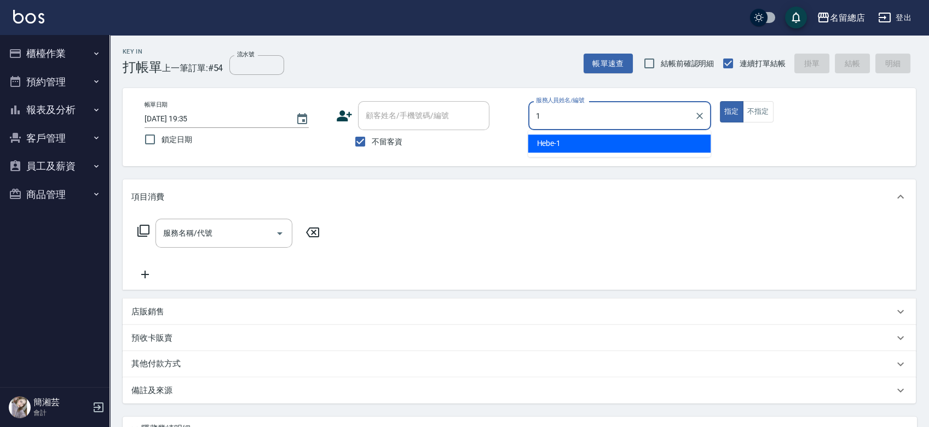
type input "Hebe-1"
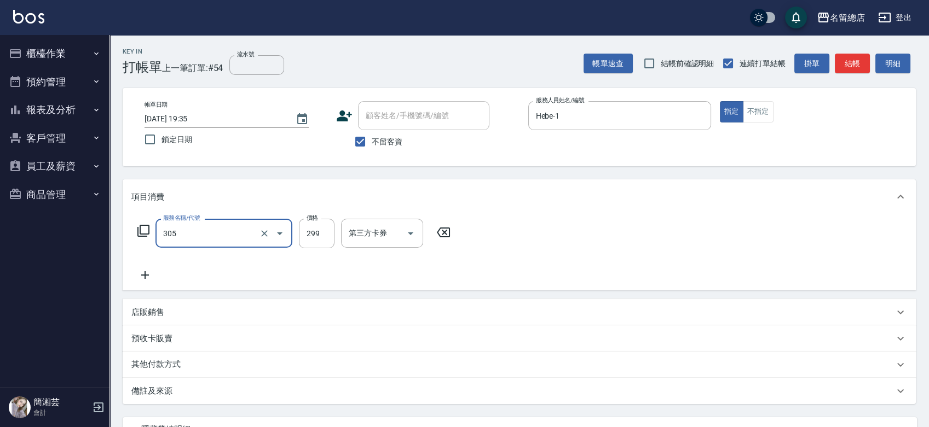
type input "剪髮(305)"
type input "100"
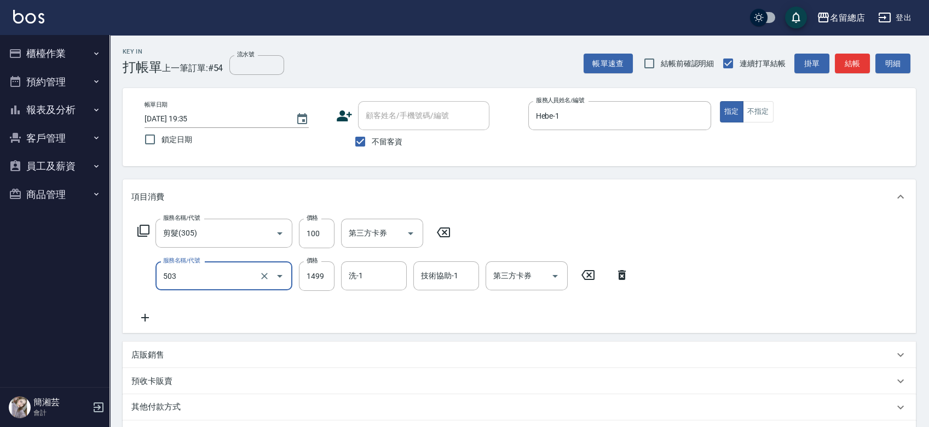
type input "染髮1000~1499(503)"
type input "1099"
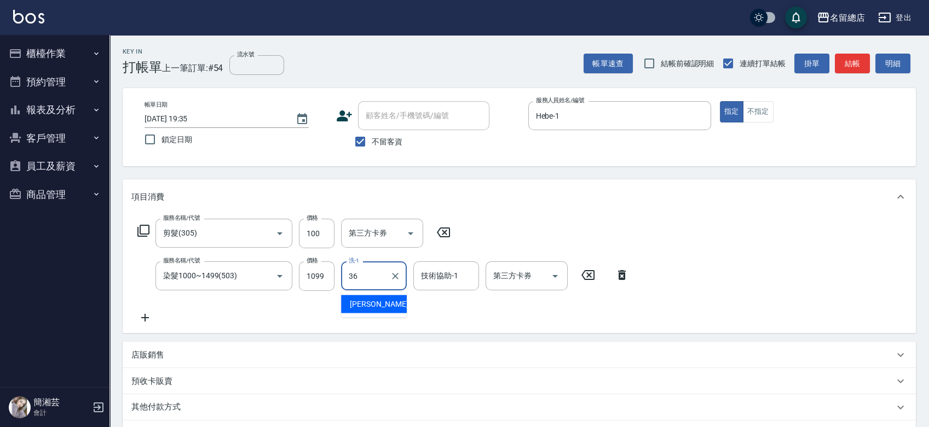
type input "[PERSON_NAME]-36"
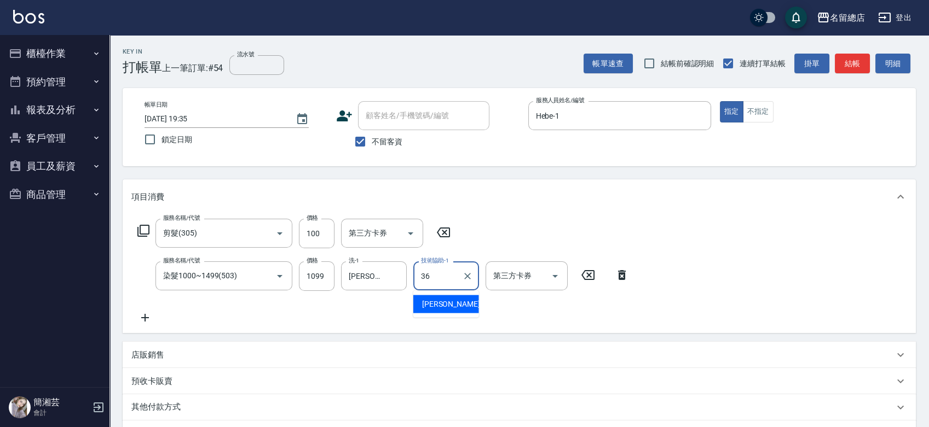
type input "[PERSON_NAME]-36"
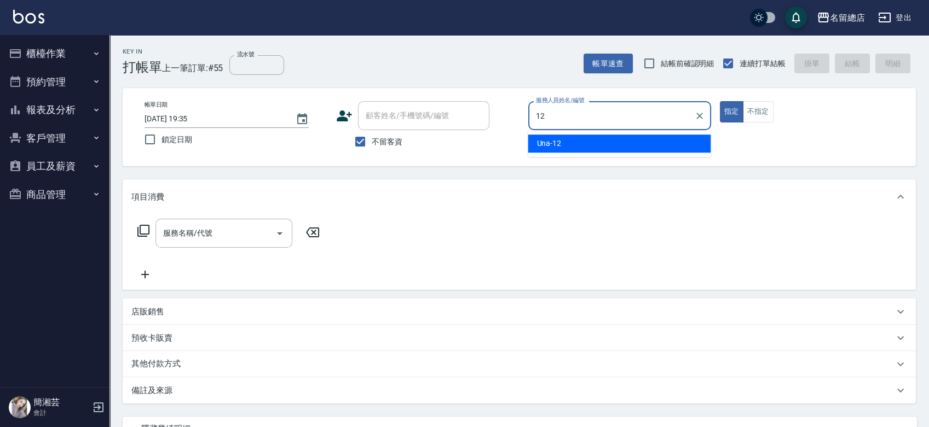
type input "Una-12"
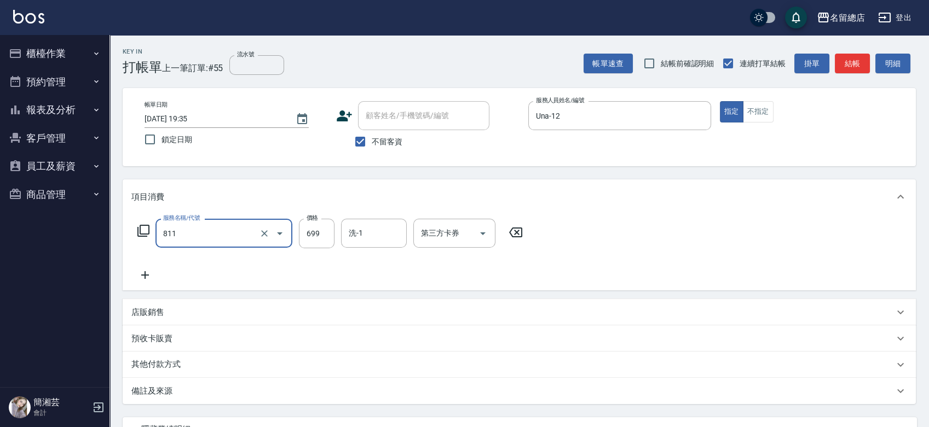
type input "洗+剪(811)"
type input "700"
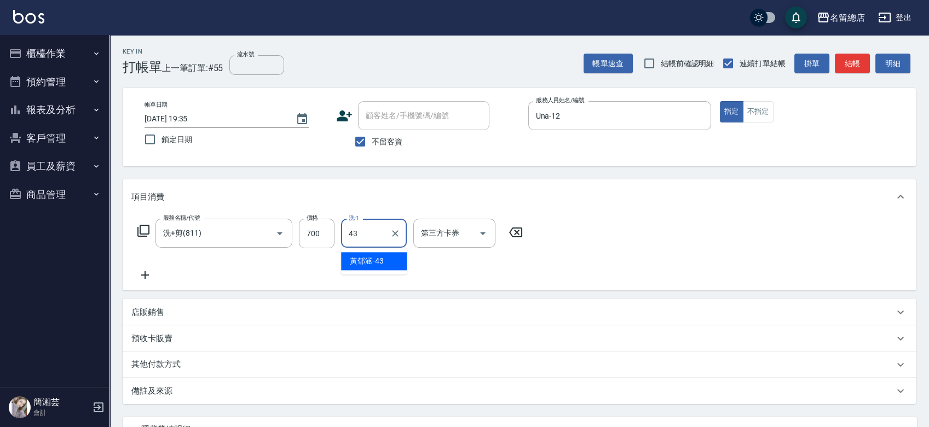
type input "[PERSON_NAME]-43"
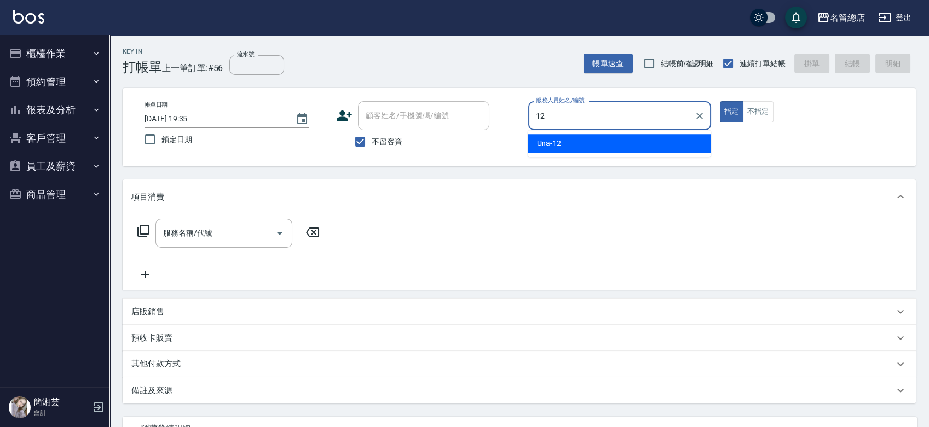
type input "Una-12"
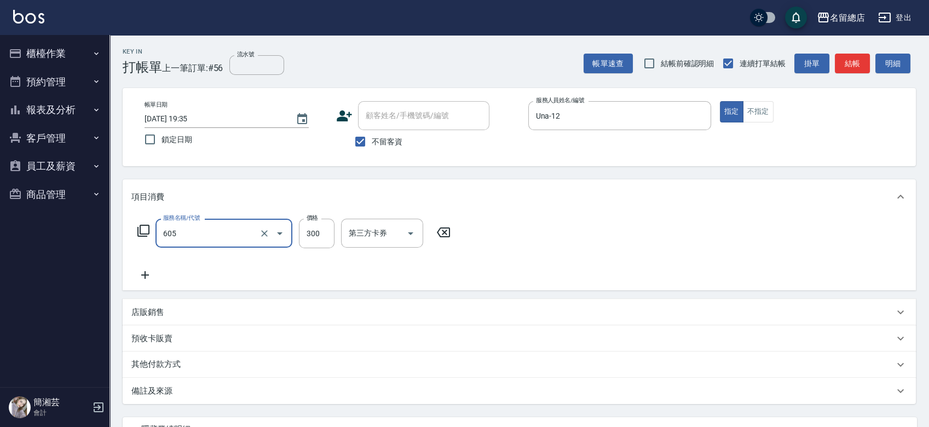
type input "洗髮 (女)(605)"
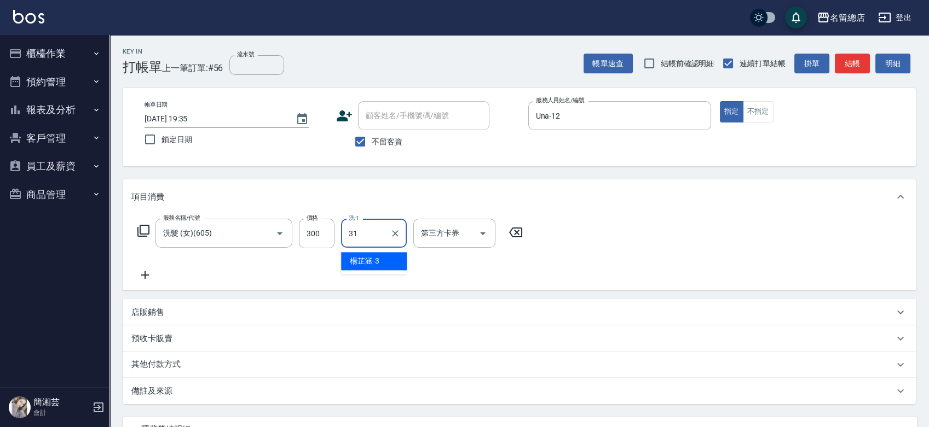
type input "[PERSON_NAME]-31"
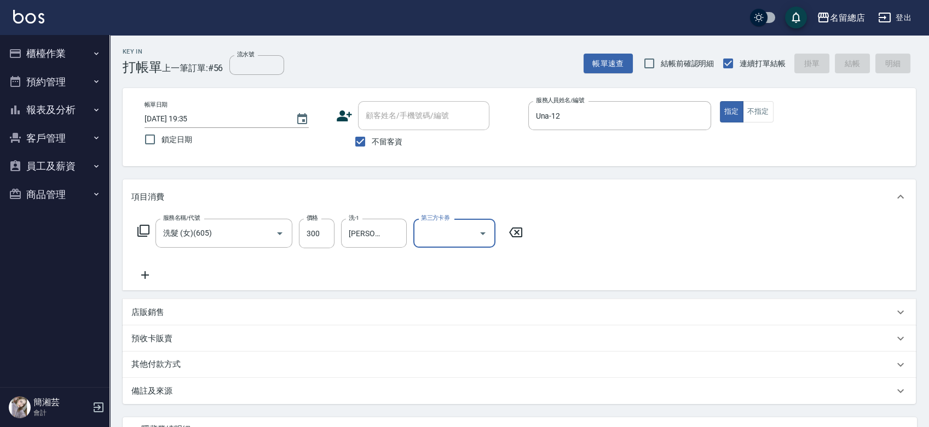
type input "[DATE] 19:36"
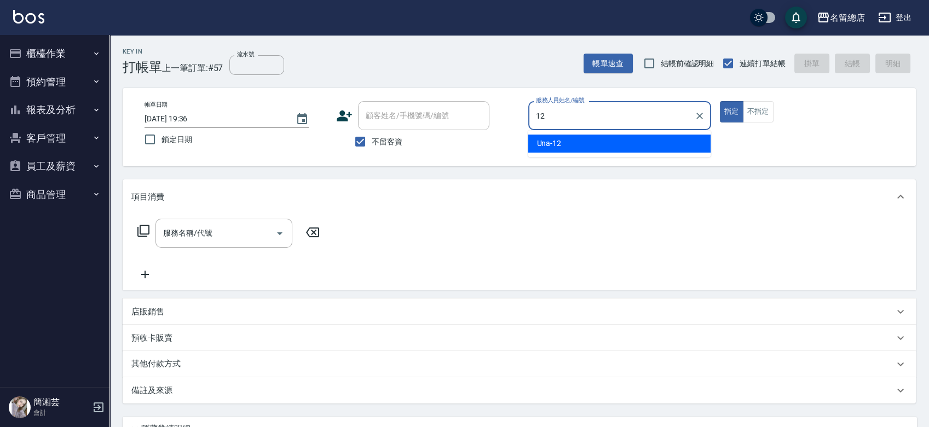
type input "Una-12"
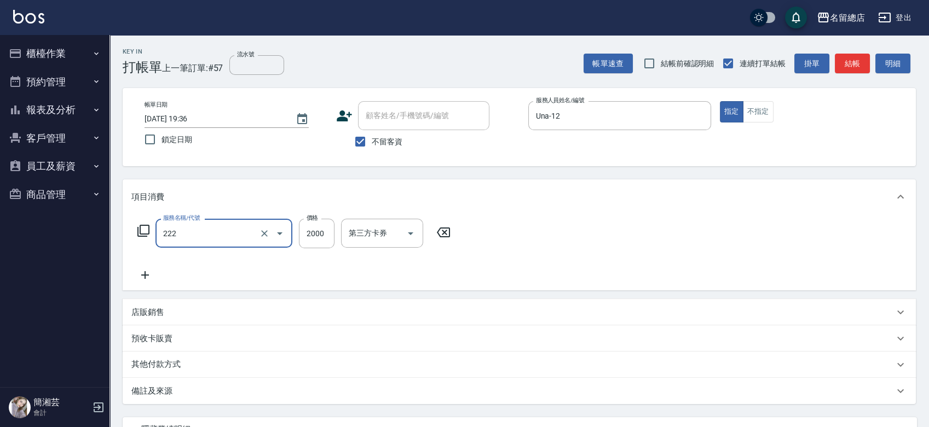
type input "燙髮2000以上(222)"
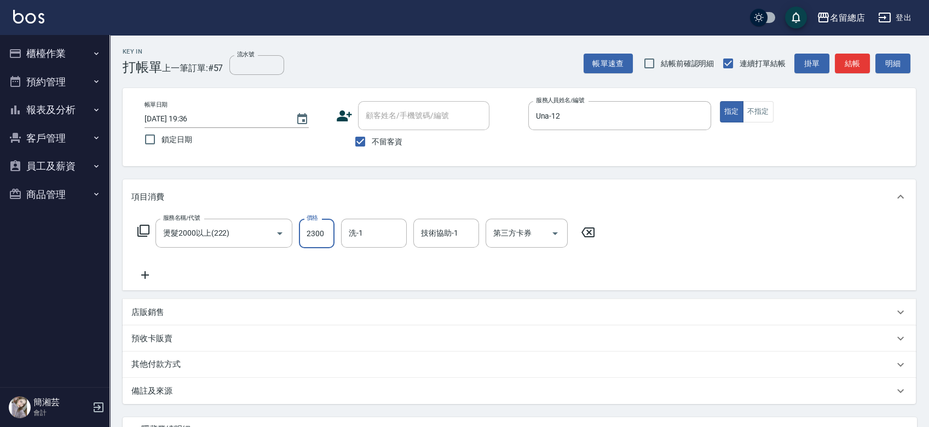
type input "2300"
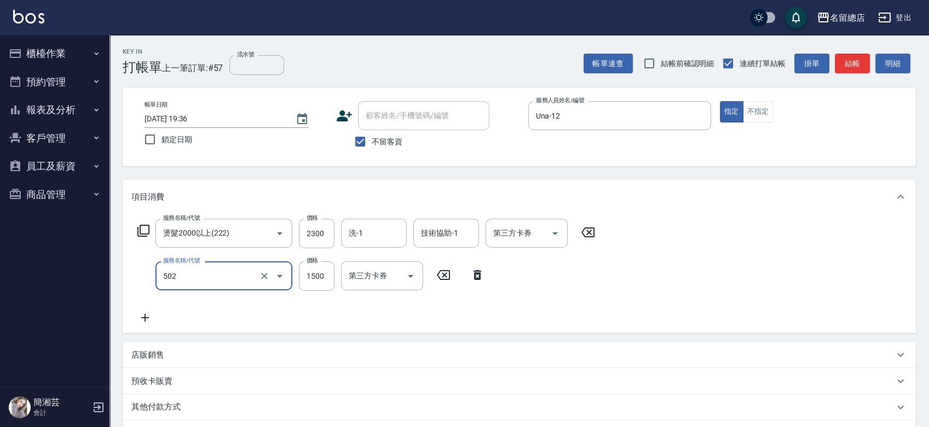
type input "染髮1500以上(502)"
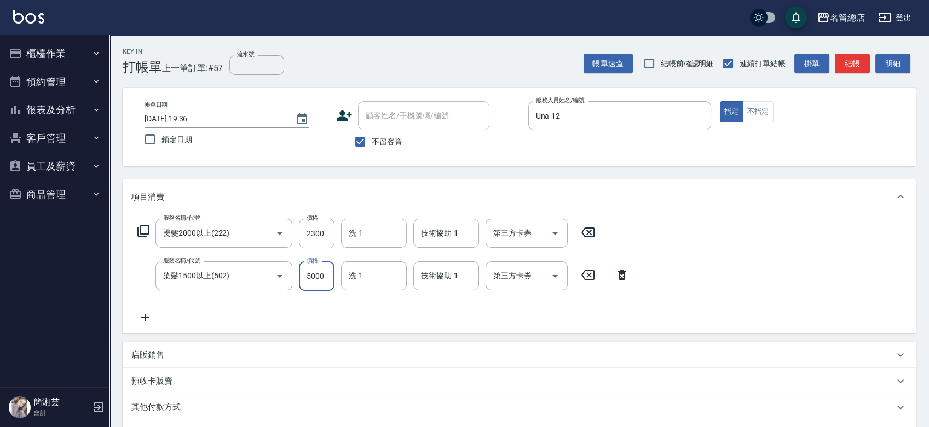
type input "5000"
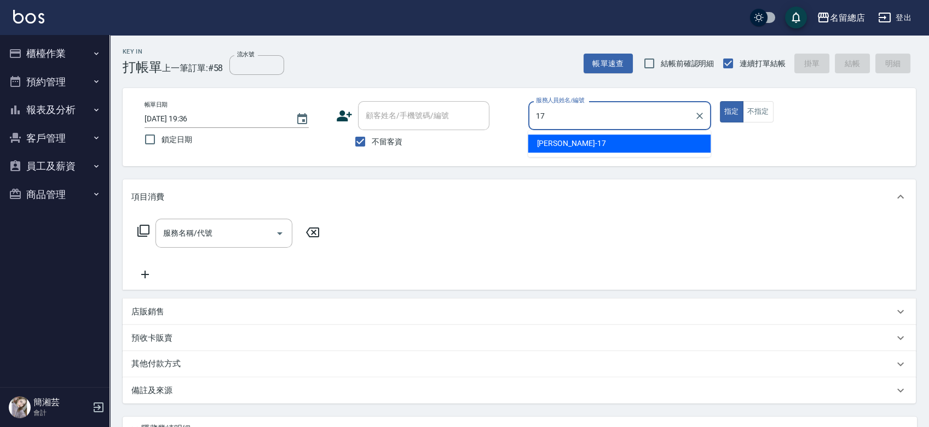
type input "[PERSON_NAME]-17"
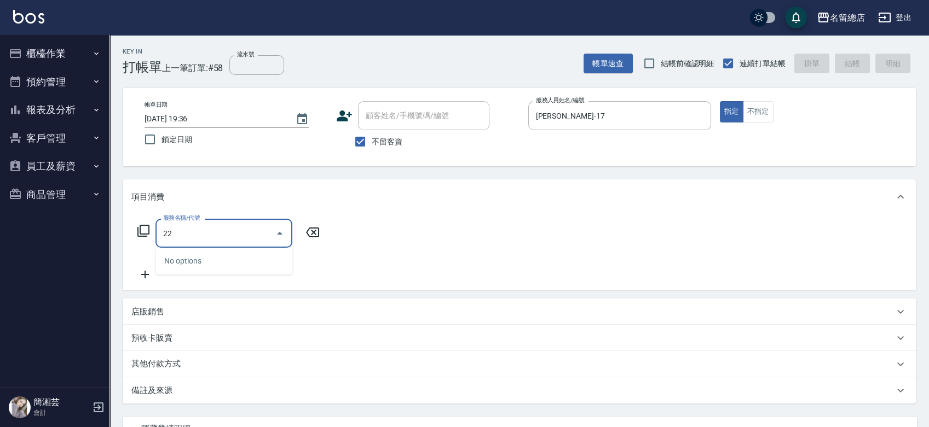
type input "222"
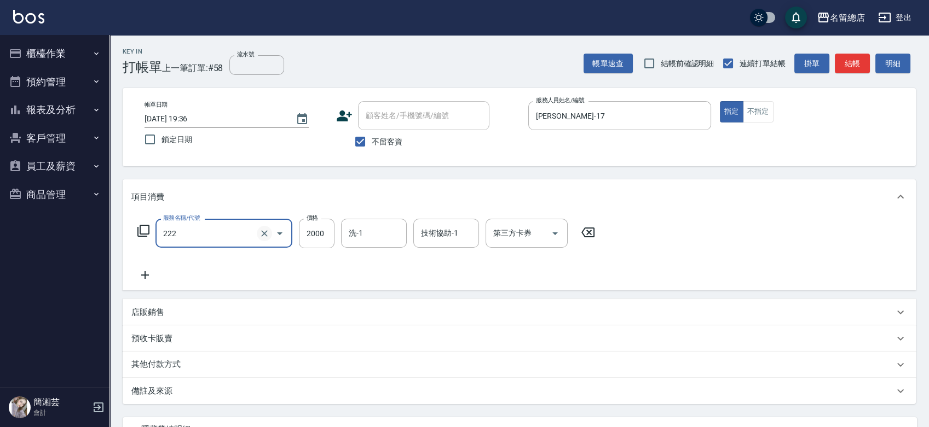
click at [263, 230] on icon "Clear" at bounding box center [264, 233] width 11 height 11
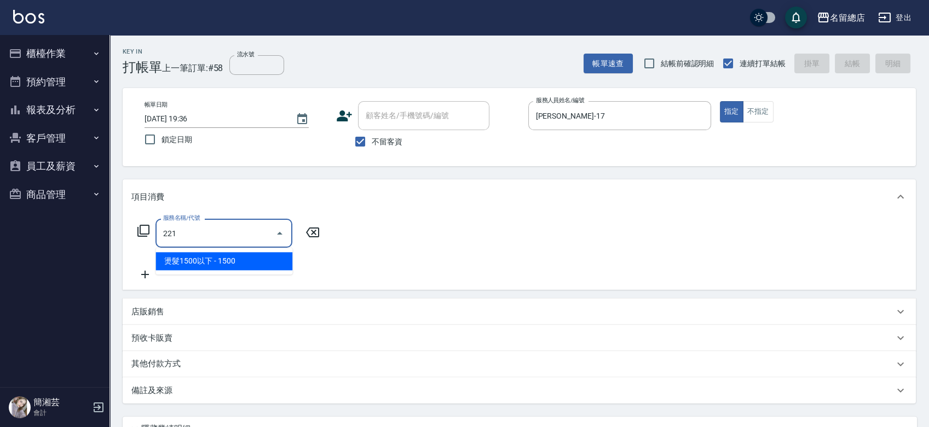
type input "燙髮1500以下(221)"
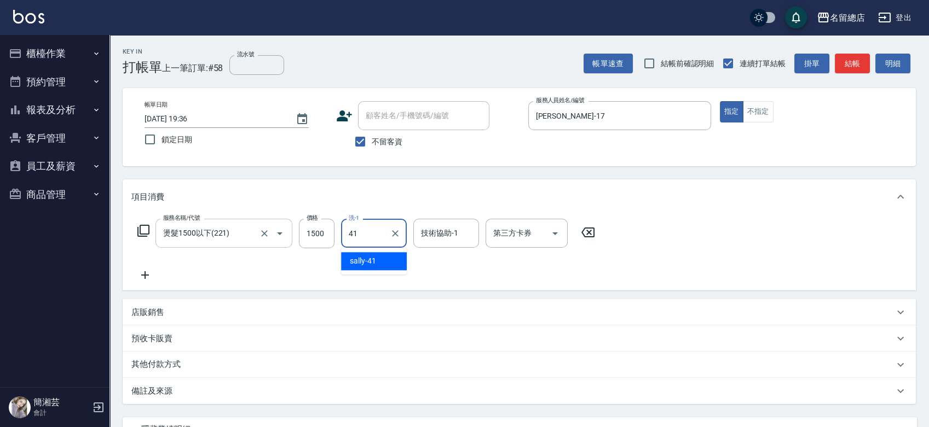
type input "[PERSON_NAME]-41"
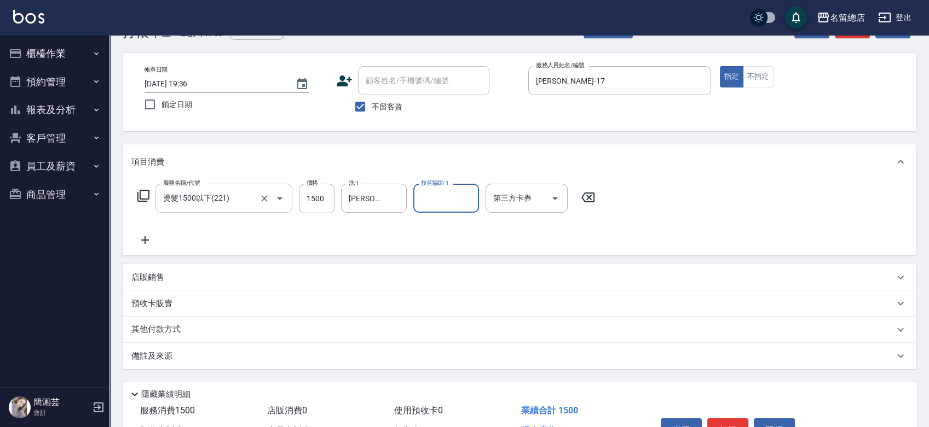
scroll to position [99, 0]
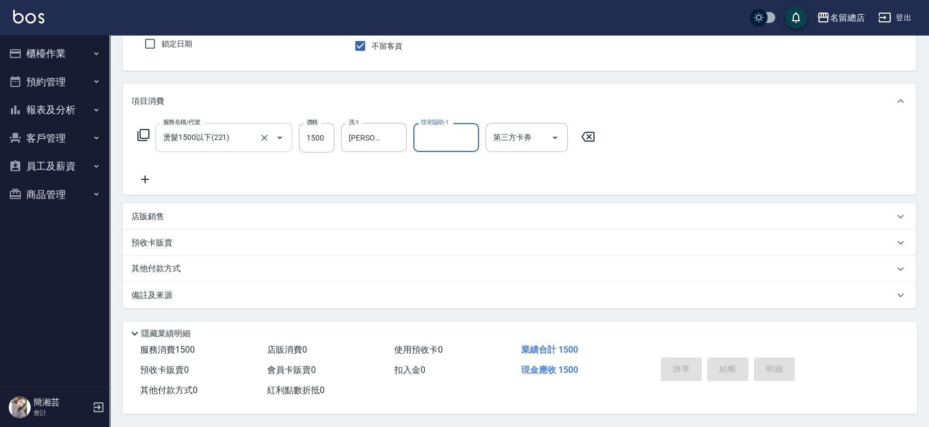
type input "[DATE] 19:37"
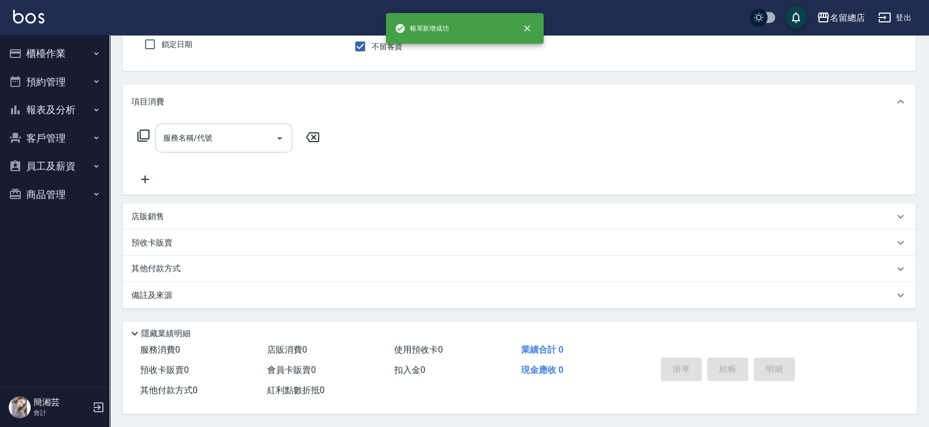
scroll to position [98, 0]
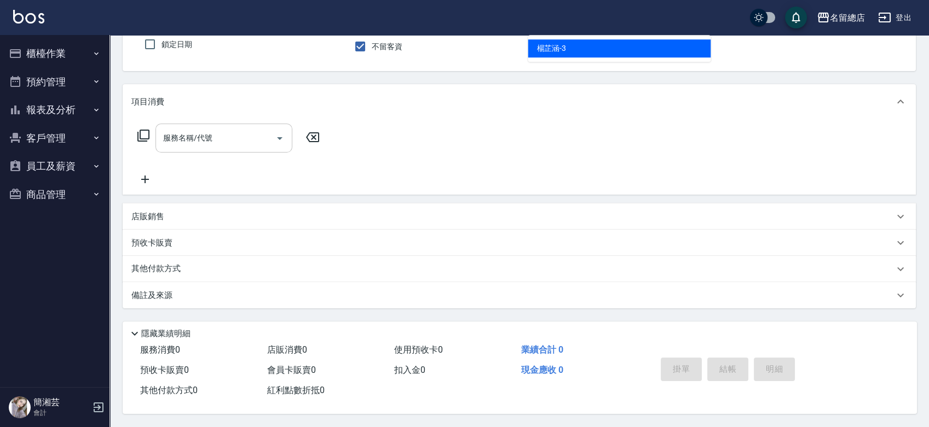
type input "[PERSON_NAME]-3"
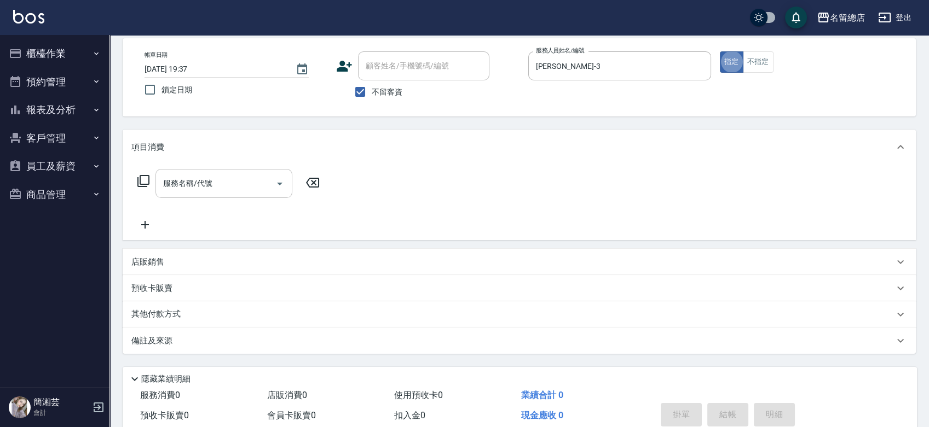
scroll to position [0, 0]
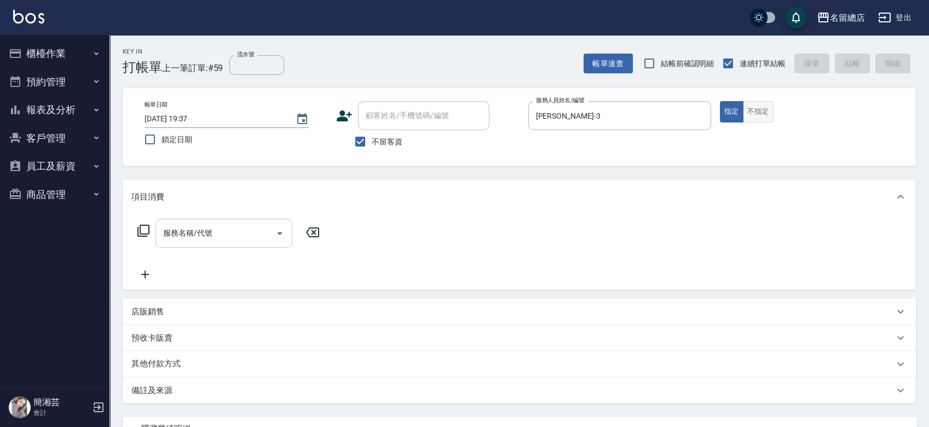
click at [751, 109] on button "不指定" at bounding box center [758, 111] width 31 height 21
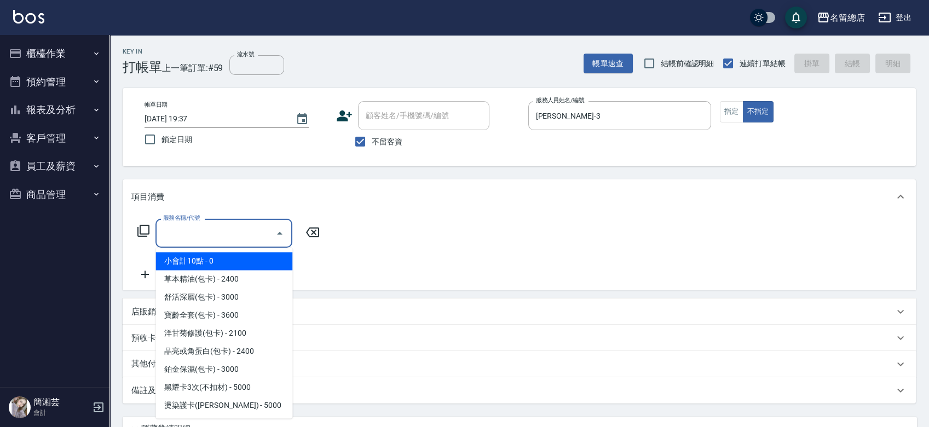
click at [239, 230] on input "服務名稱/代號" at bounding box center [215, 233] width 111 height 19
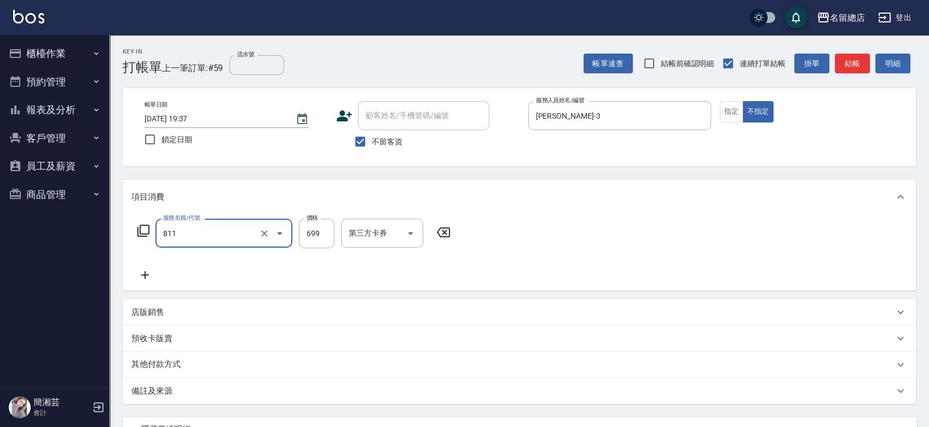
type input "洗+剪(811)"
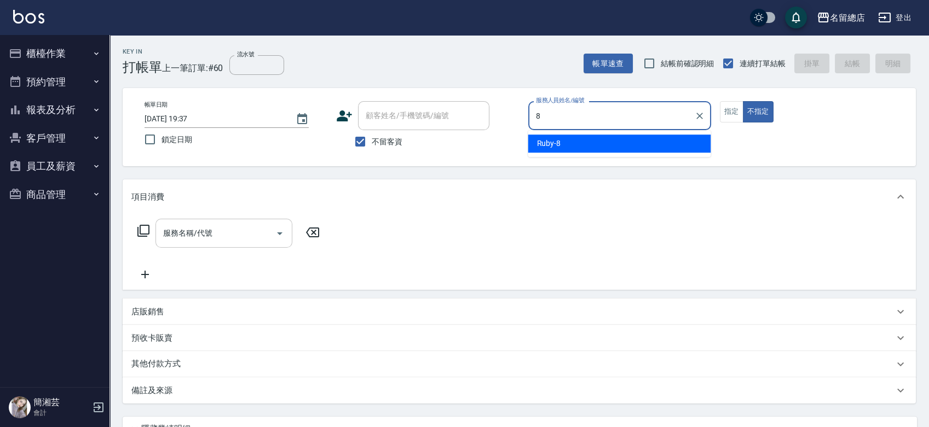
type input "Ruby-8"
type button "false"
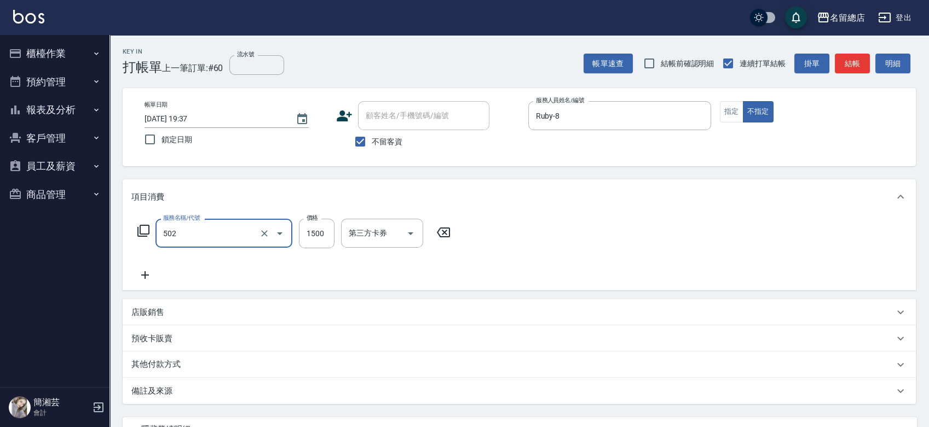
type input "染髮1500以上(502)"
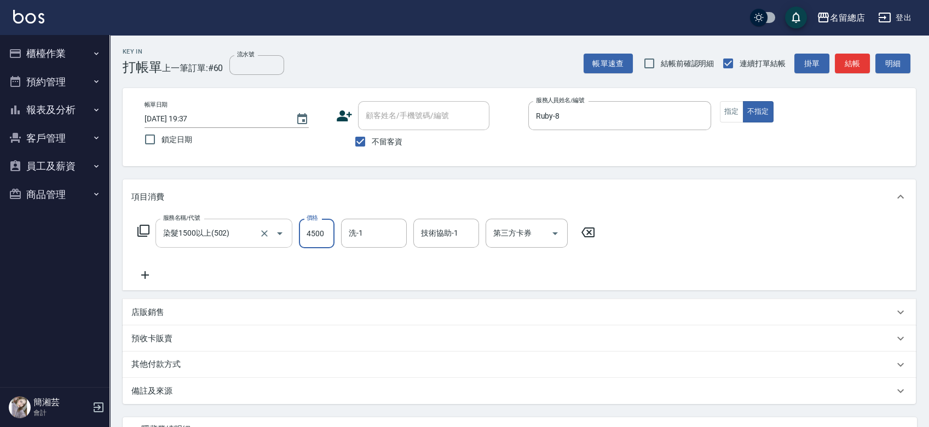
type input "4500"
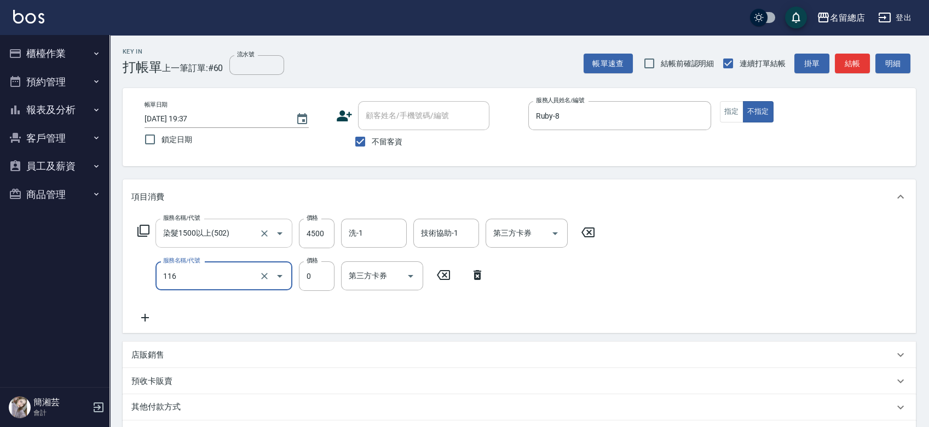
type input "頭皮蓋卡3點(116)"
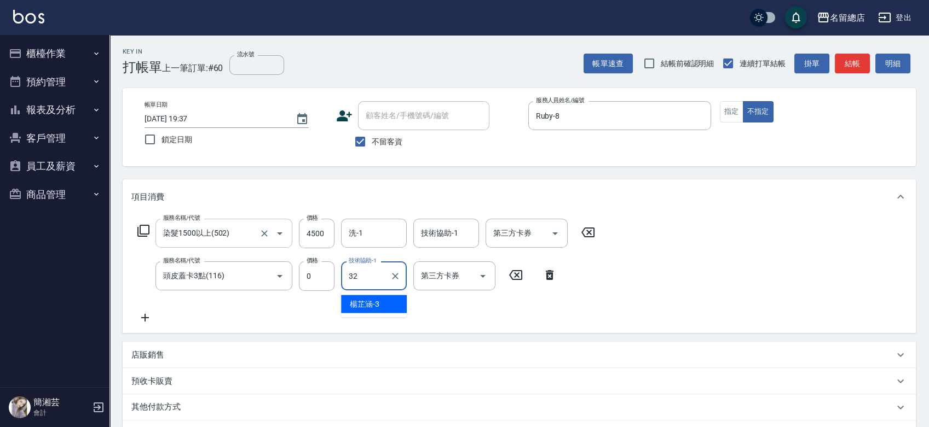
type input "[PERSON_NAME]-32"
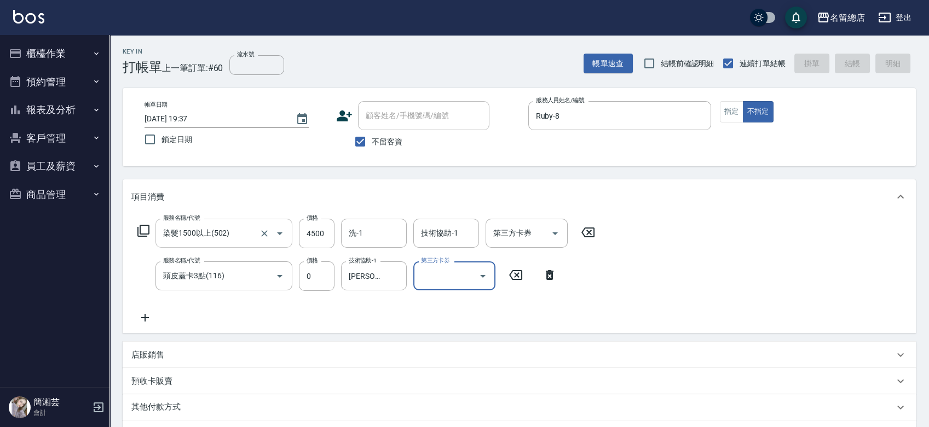
type input "[DATE] 19:44"
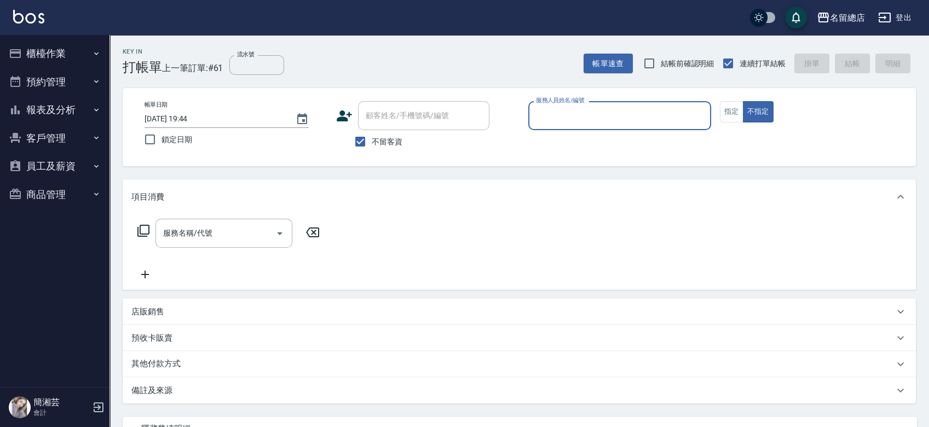
click at [94, 108] on icon "button" at bounding box center [96, 110] width 9 height 9
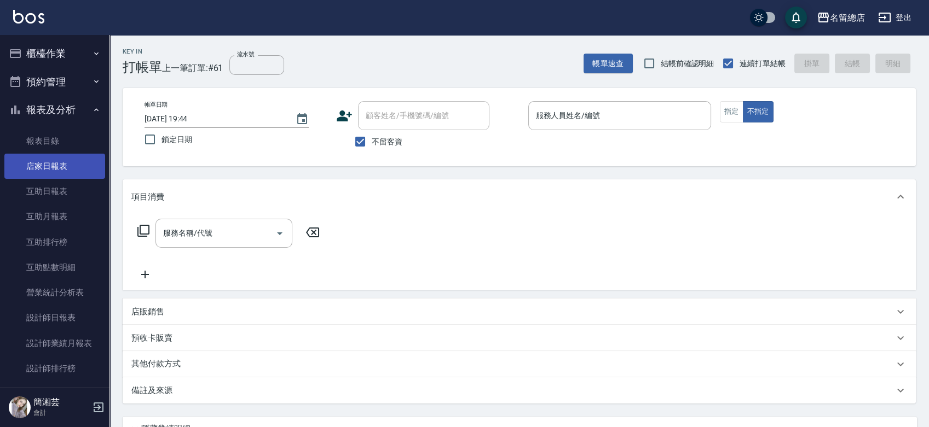
click at [96, 167] on link "店家日報表" at bounding box center [54, 166] width 101 height 25
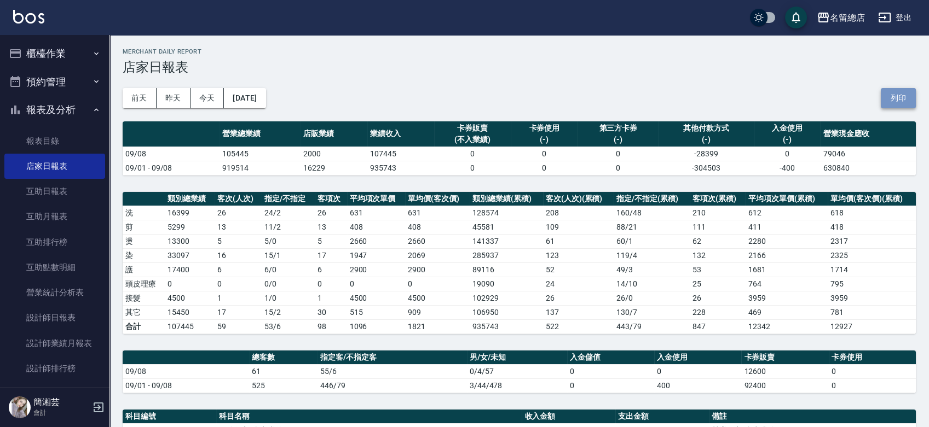
click at [897, 95] on button "列印" at bounding box center [897, 98] width 35 height 20
click at [35, 58] on button "櫃檯作業" at bounding box center [54, 53] width 101 height 28
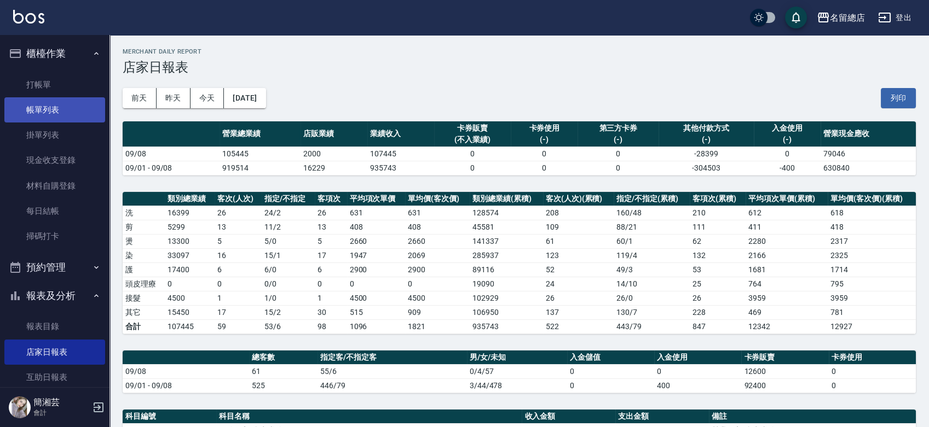
click at [45, 104] on link "帳單列表" at bounding box center [54, 109] width 101 height 25
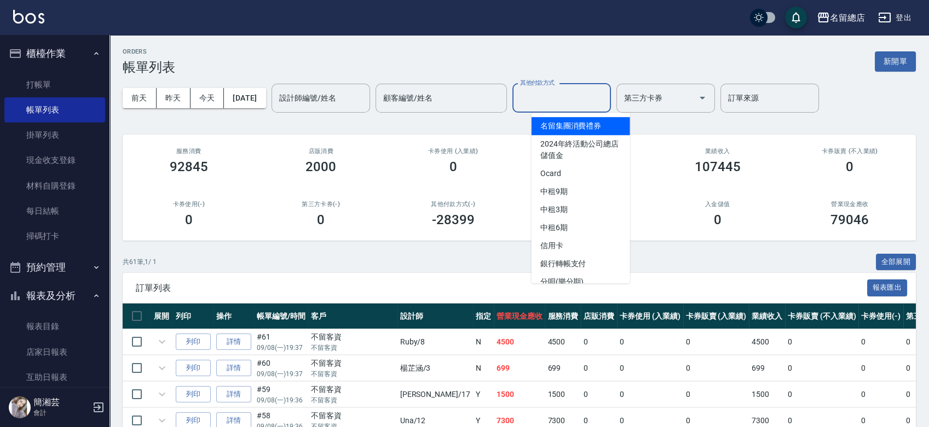
click at [592, 100] on input "其他付款方式" at bounding box center [561, 98] width 89 height 19
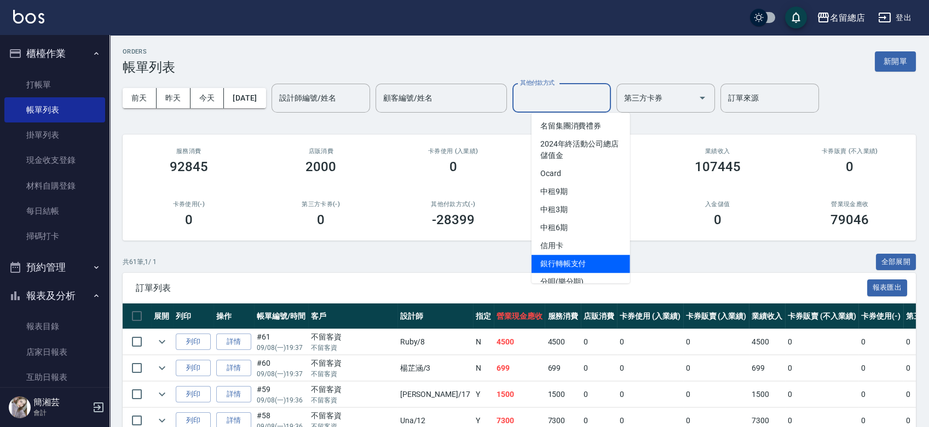
click at [586, 256] on span "銀行轉帳支付" at bounding box center [580, 264] width 98 height 18
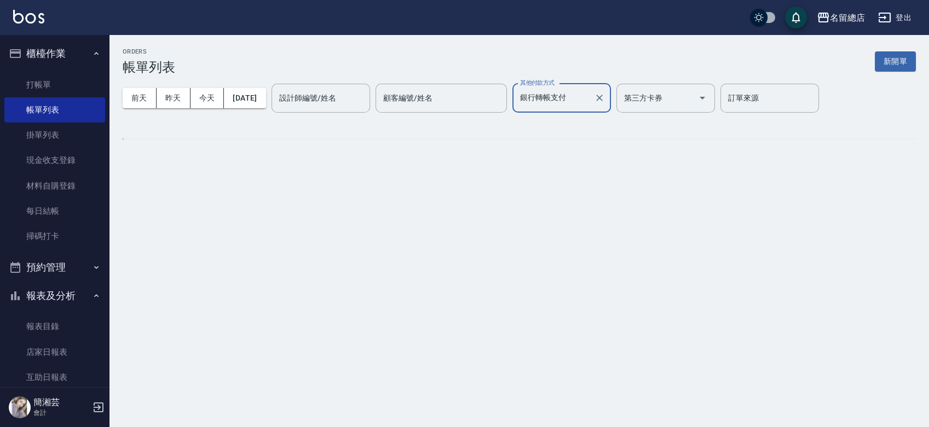
type input "銀行轉帳支付"
